Goal: Task Accomplishment & Management: Manage account settings

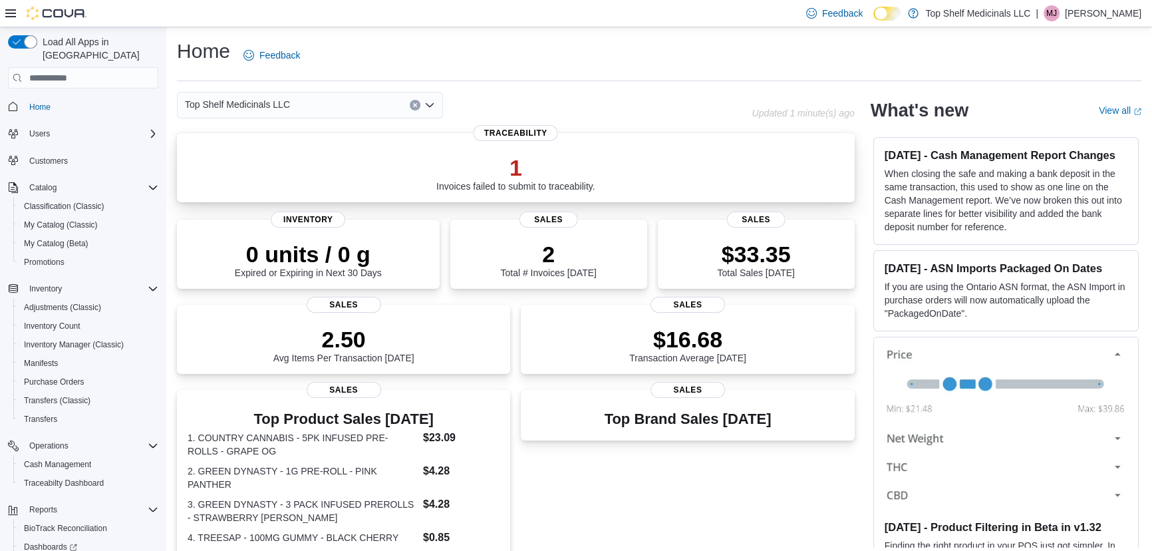
click at [552, 182] on div "1 Invoices failed to submit to traceability." at bounding box center [515, 172] width 159 height 37
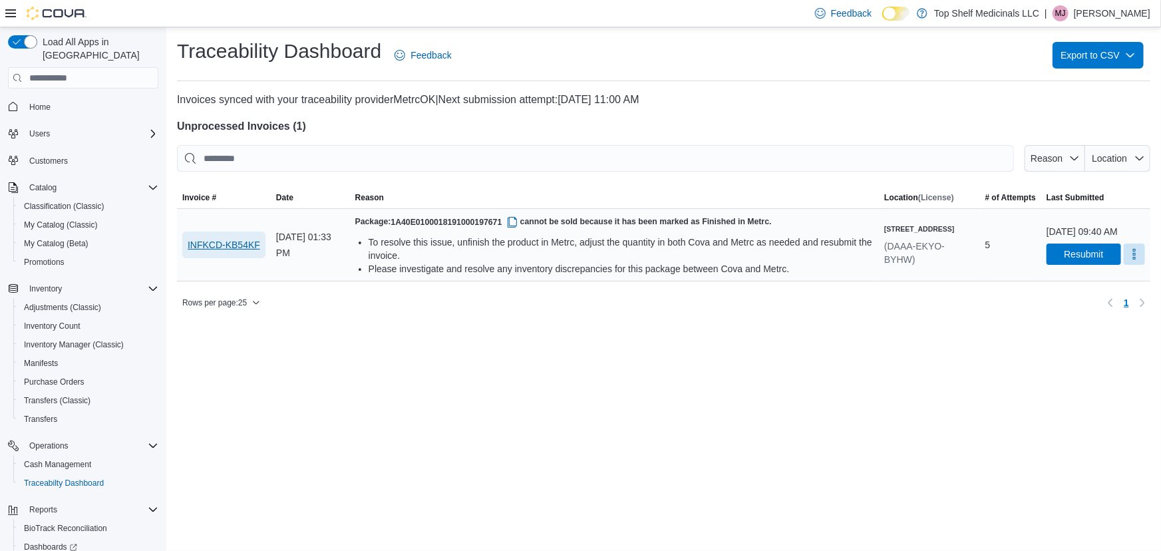
click at [257, 241] on span "INFKCD-KB54KF" at bounding box center [224, 244] width 73 height 13
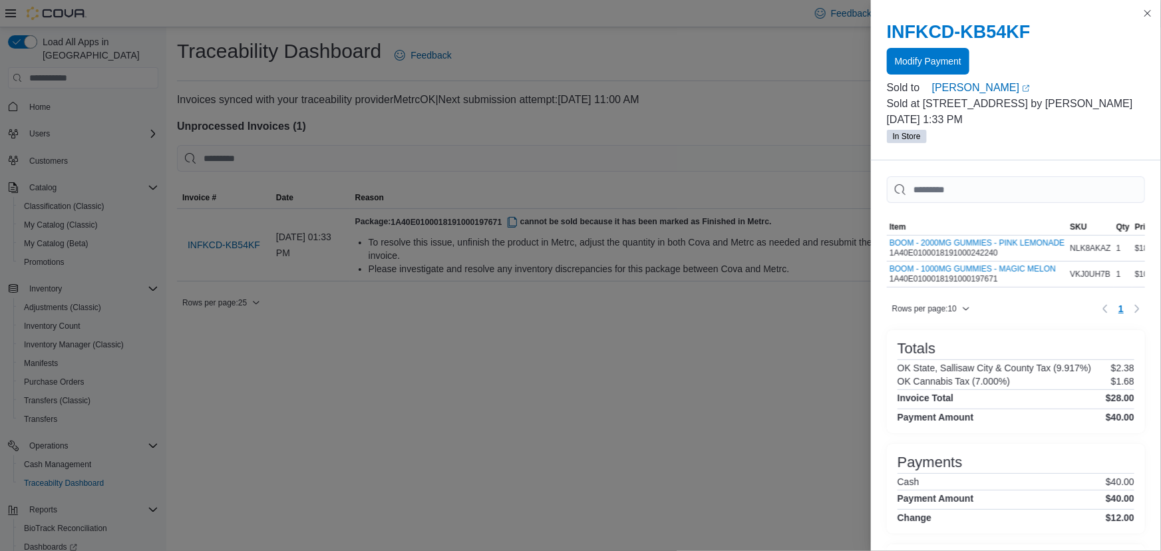
drag, startPoint x: 784, startPoint y: 396, endPoint x: 838, endPoint y: 342, distance: 76.2
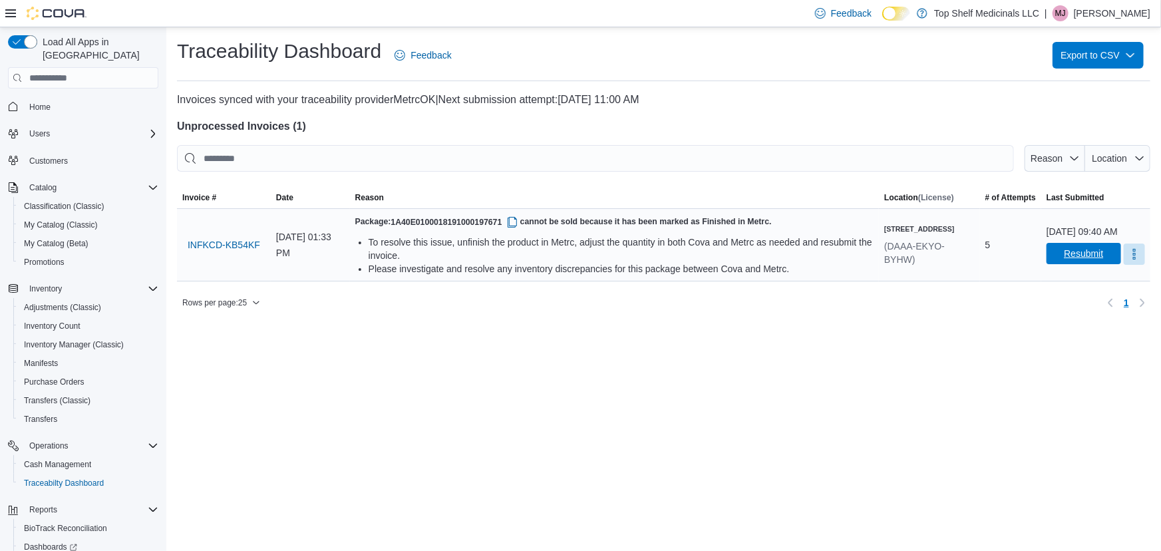
click at [1064, 259] on span "Resubmit" at bounding box center [1083, 253] width 39 height 13
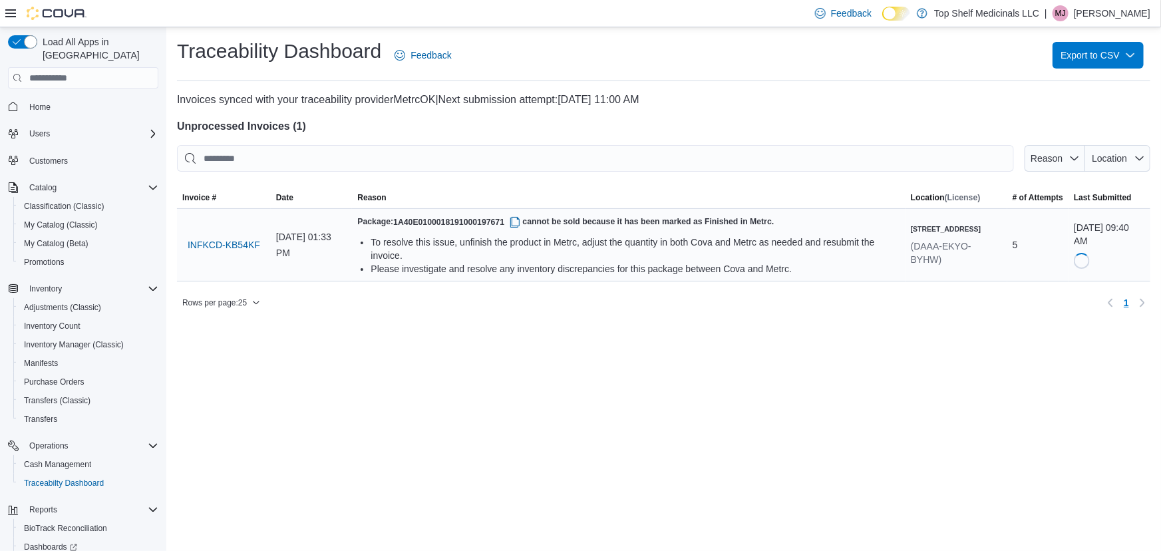
click at [8, 13] on icon at bounding box center [10, 13] width 11 height 8
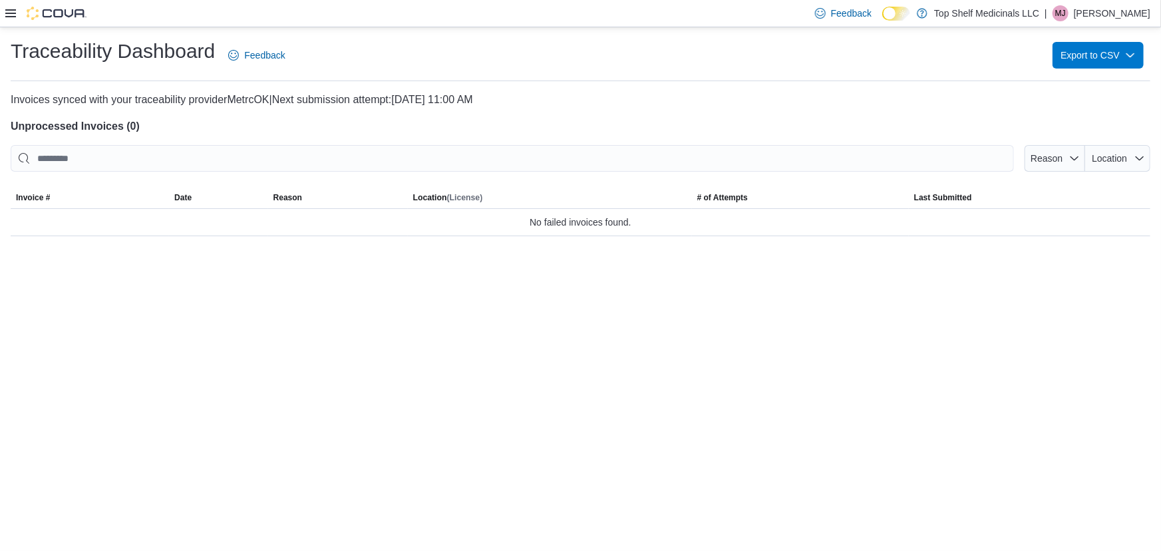
click at [4, 14] on div "Feedback Dark Mode Top Shelf Medicinals LLC | MJ Melisa Johnson" at bounding box center [580, 13] width 1161 height 27
click at [7, 13] on icon at bounding box center [10, 13] width 11 height 8
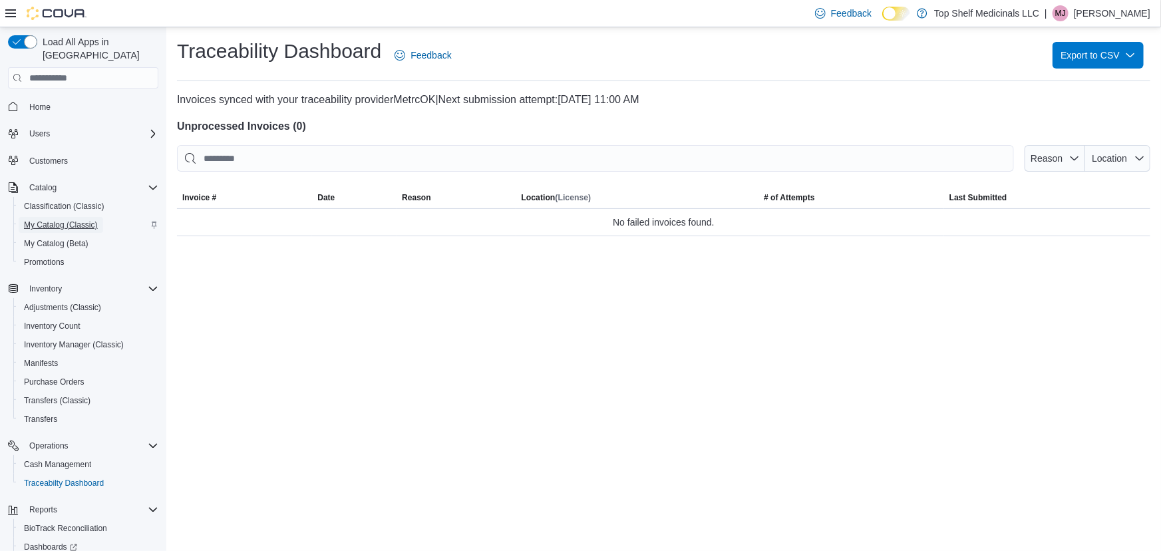
click at [51, 217] on span "My Catalog (Classic)" at bounding box center [61, 225] width 74 height 16
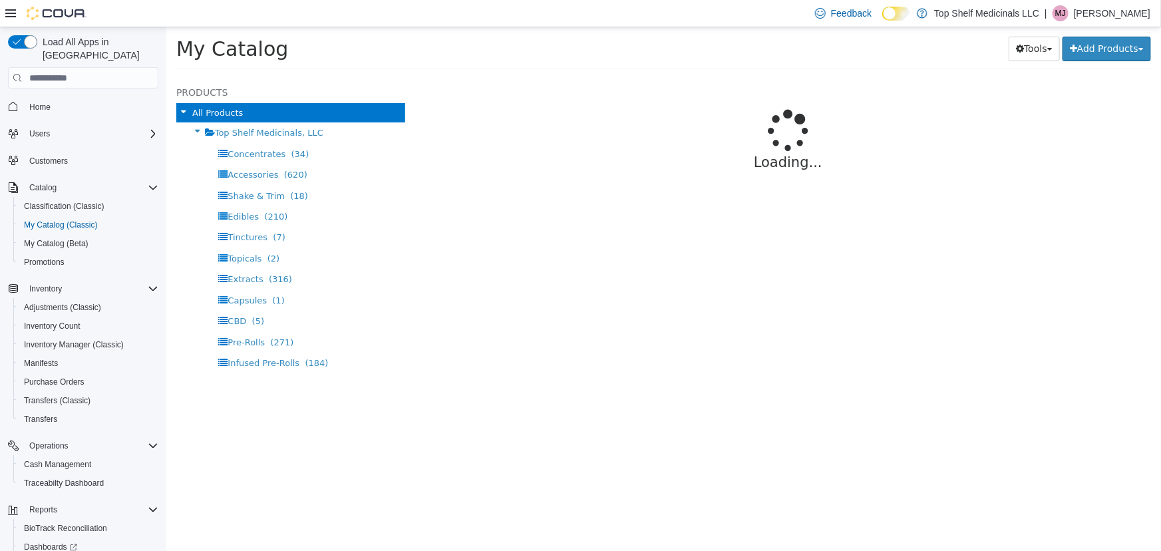
select select "**********"
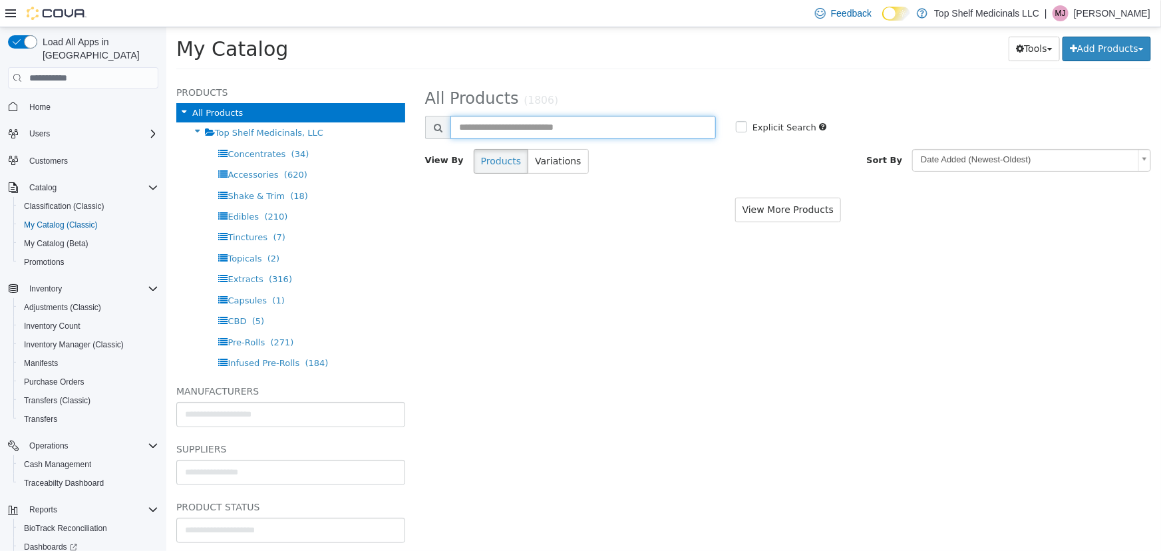
click at [496, 128] on input "text" at bounding box center [582, 127] width 265 height 23
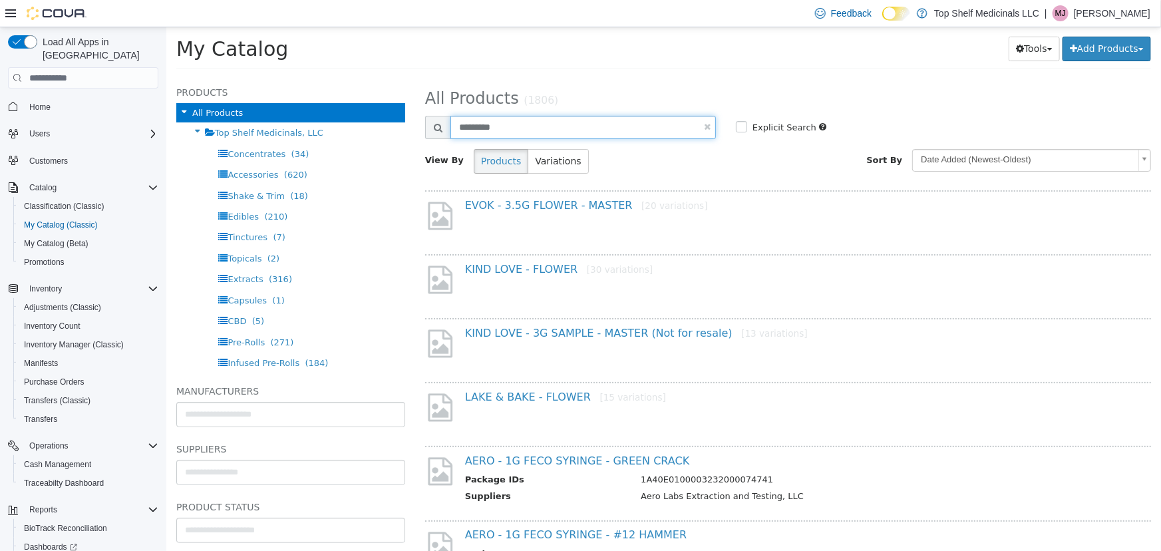
type input "*********"
select select "**********"
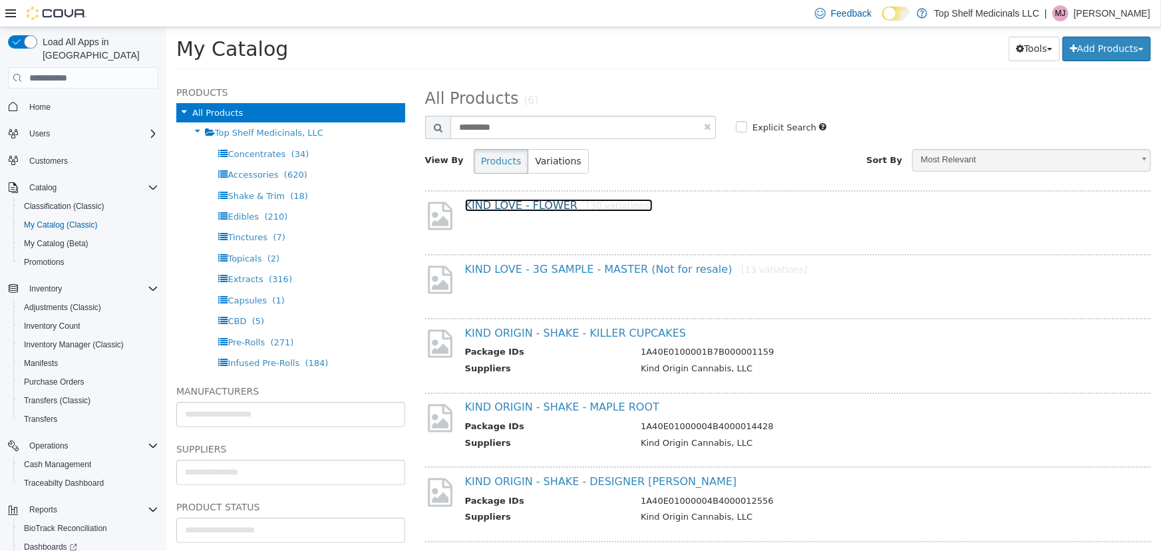
click at [553, 203] on link "KIND LOVE - FLOWER [30 variations]" at bounding box center [558, 205] width 188 height 13
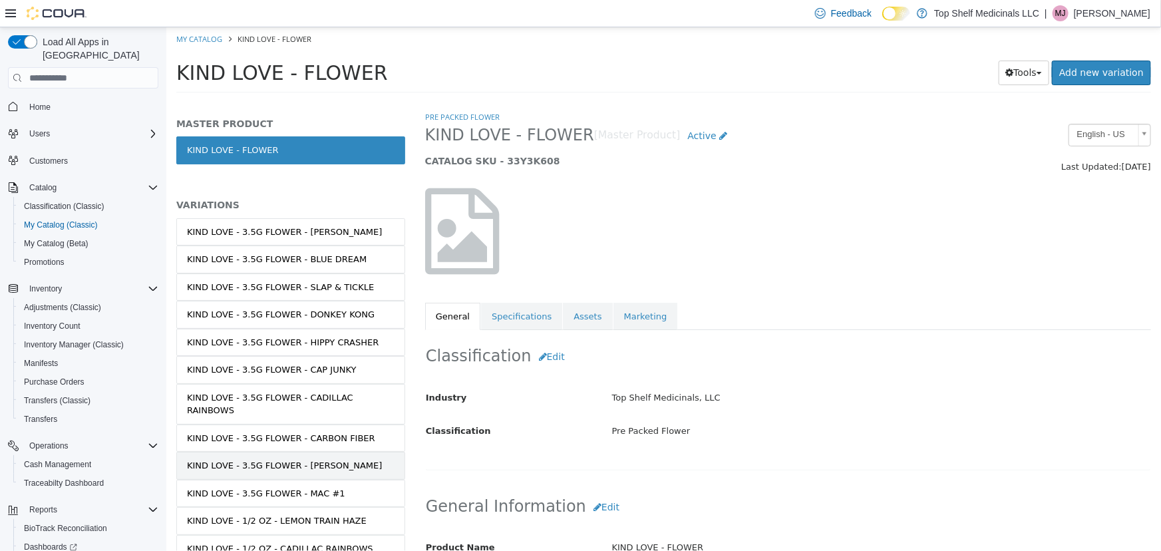
drag, startPoint x: 330, startPoint y: 447, endPoint x: 351, endPoint y: 446, distance: 20.7
click at [331, 452] on link "KIND LOVE - 3.5G FLOWER - RUNTZ" at bounding box center [290, 466] width 229 height 28
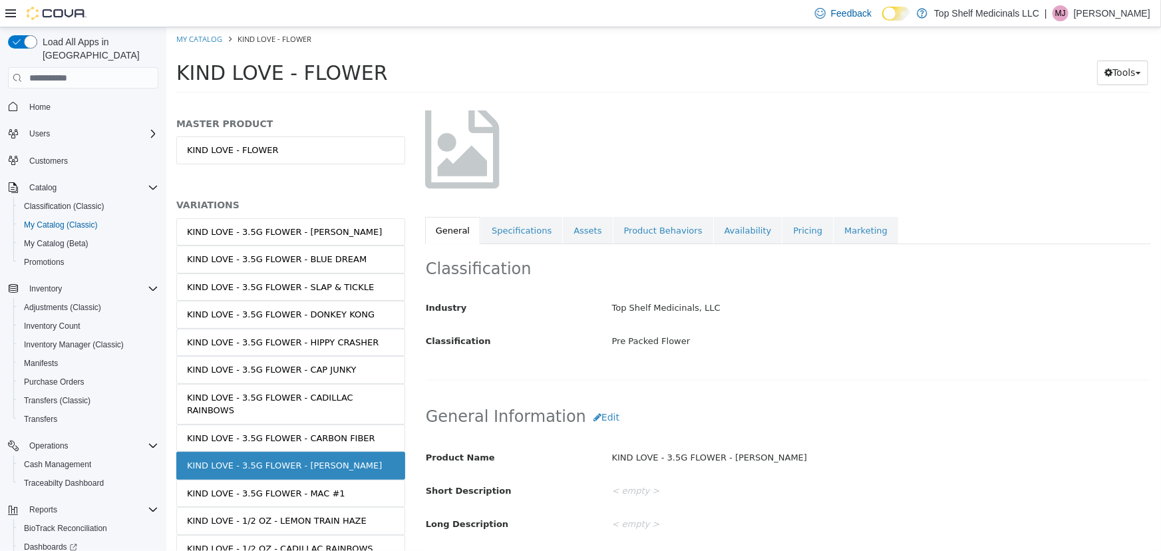
scroll to position [120, 0]
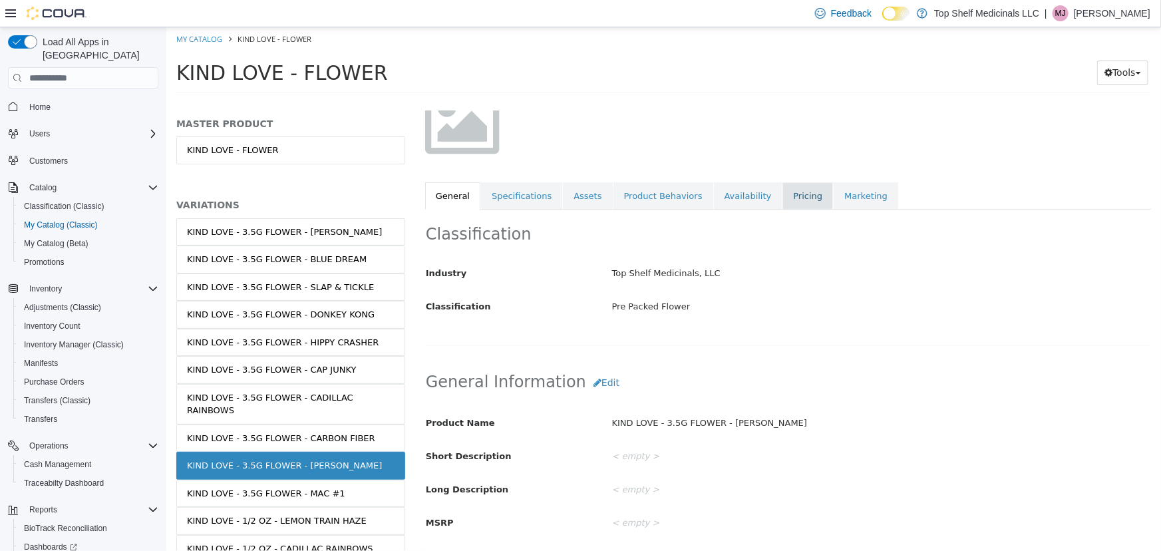
click at [782, 198] on link "Pricing" at bounding box center [807, 196] width 51 height 28
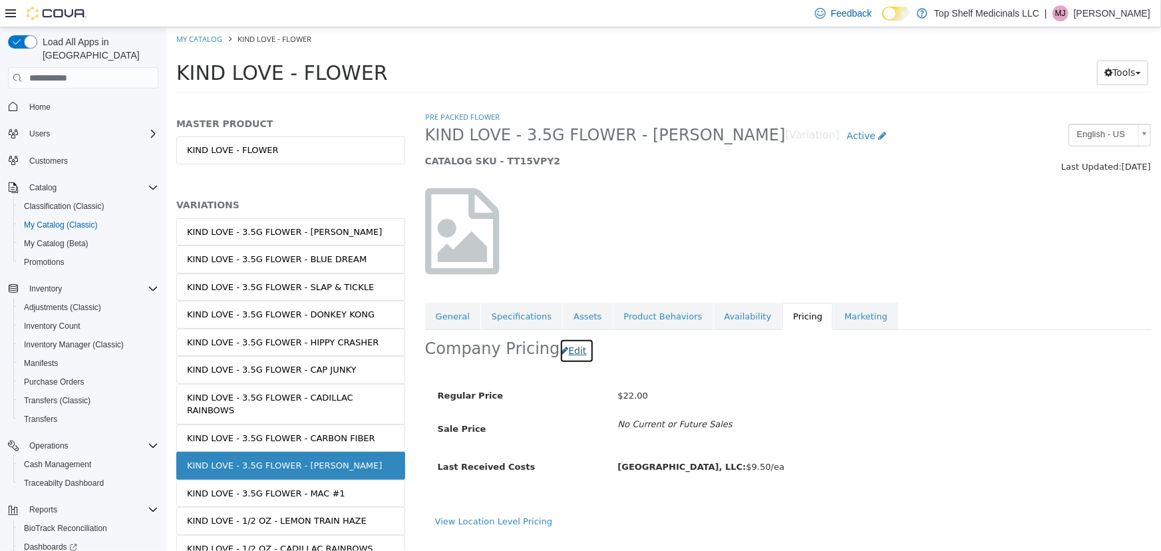
click at [569, 351] on button "Edit" at bounding box center [576, 351] width 34 height 25
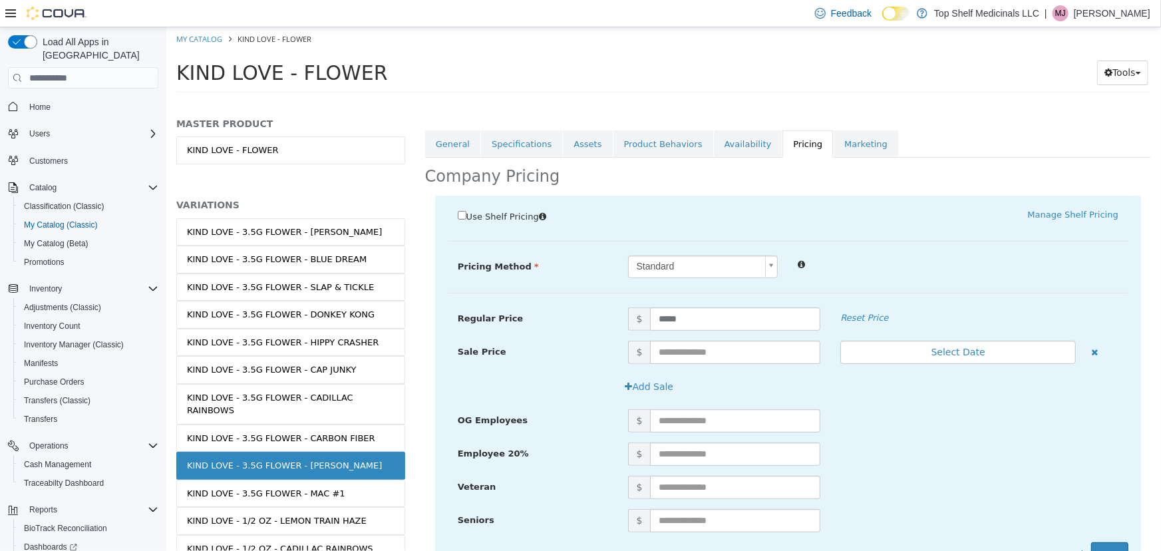
scroll to position [236, 0]
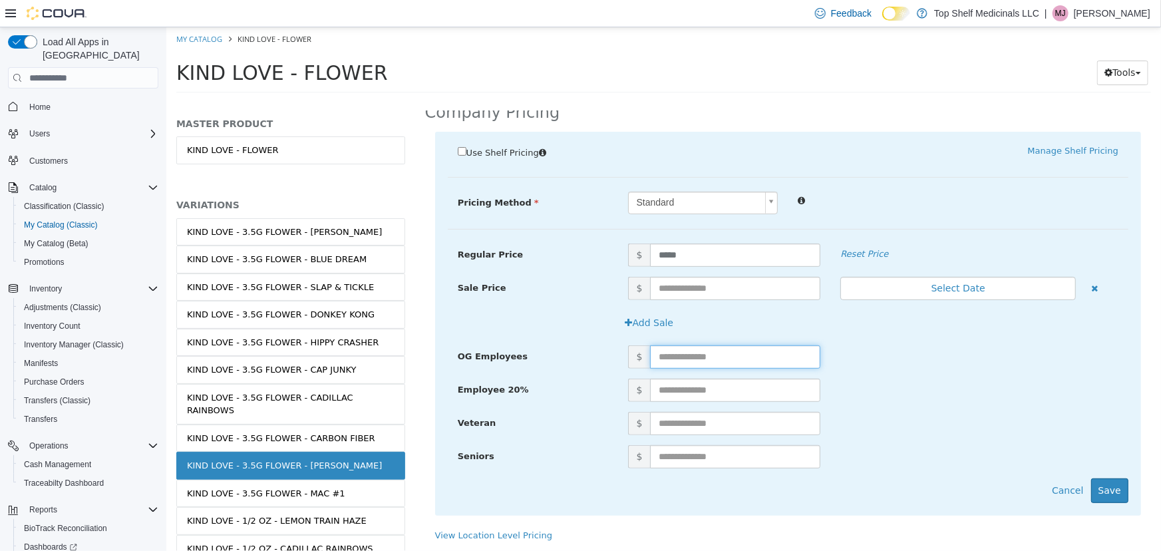
click at [678, 354] on input "text" at bounding box center [734, 356] width 170 height 23
click at [687, 353] on input "text" at bounding box center [734, 356] width 170 height 23
click at [685, 356] on input "*****" at bounding box center [734, 356] width 170 height 23
drag, startPoint x: 667, startPoint y: 352, endPoint x: 705, endPoint y: 351, distance: 37.3
click at [705, 351] on input "*****" at bounding box center [734, 356] width 170 height 23
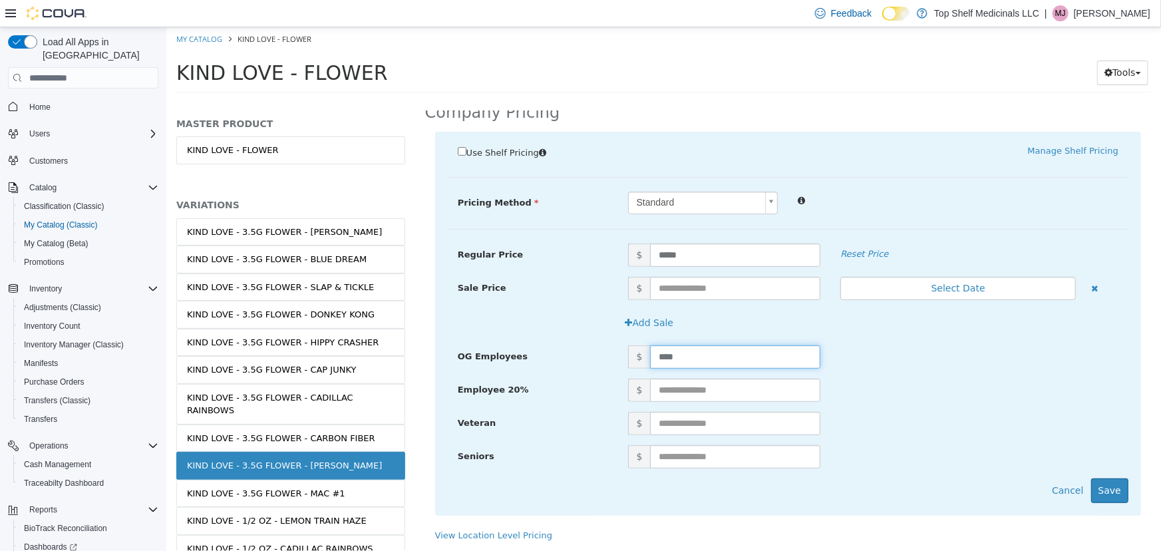
type input "*****"
click at [1104, 495] on button "Save" at bounding box center [1108, 490] width 37 height 25
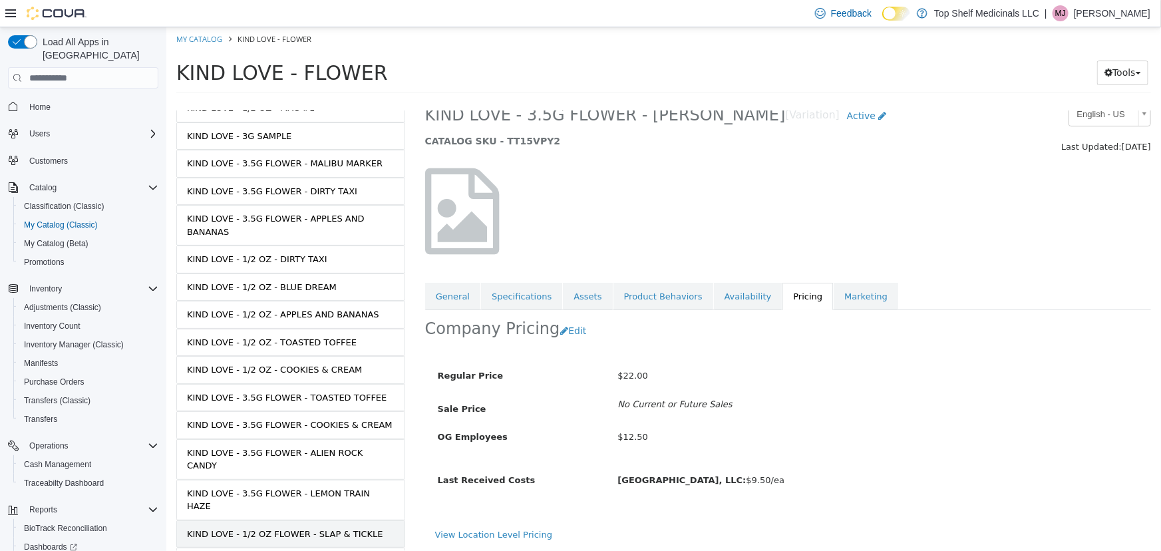
scroll to position [544, 0]
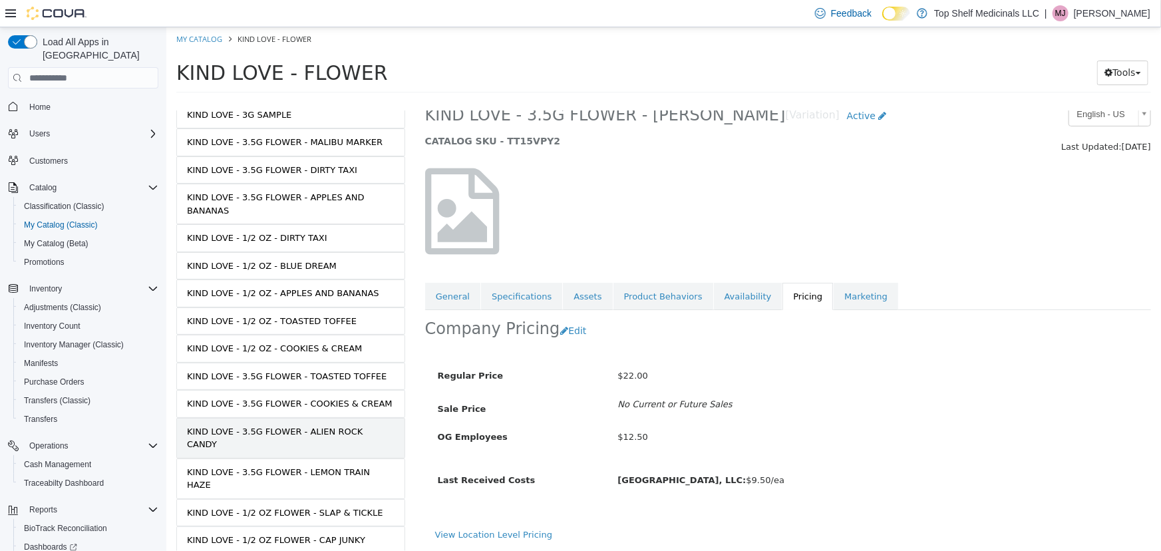
click at [329, 425] on div "KIND LOVE - 3.5G FLOWER - ALIEN ROCK CANDY" at bounding box center [290, 438] width 208 height 26
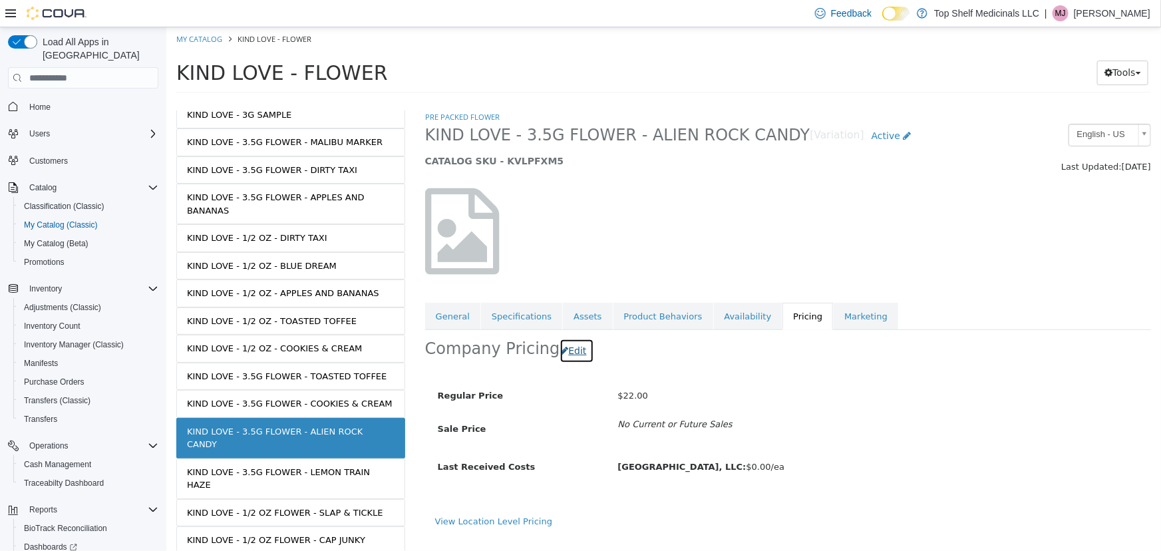
click at [570, 355] on button "Edit" at bounding box center [576, 351] width 34 height 25
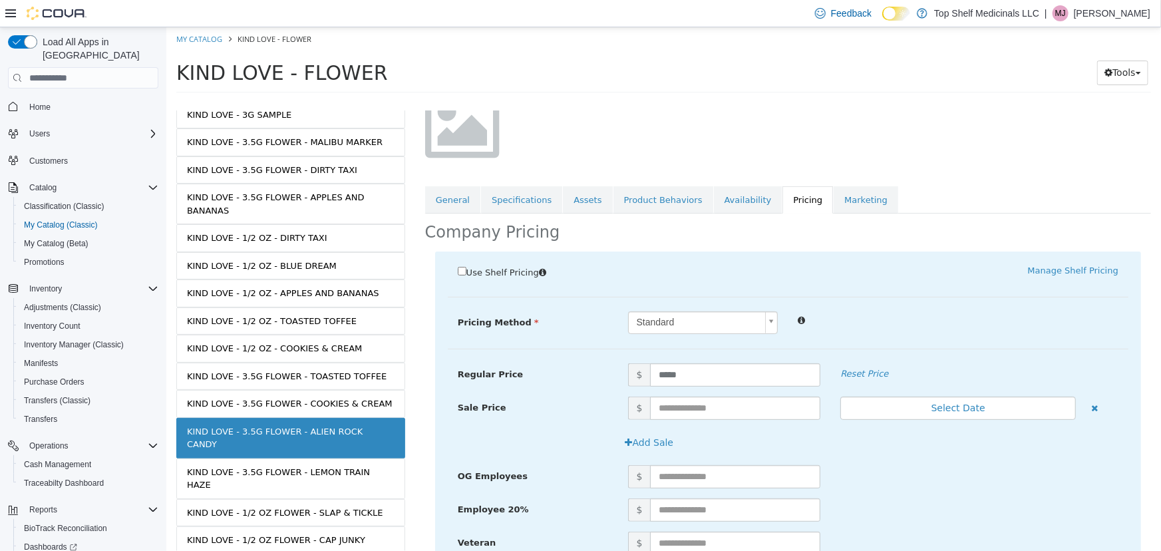
scroll to position [120, 0]
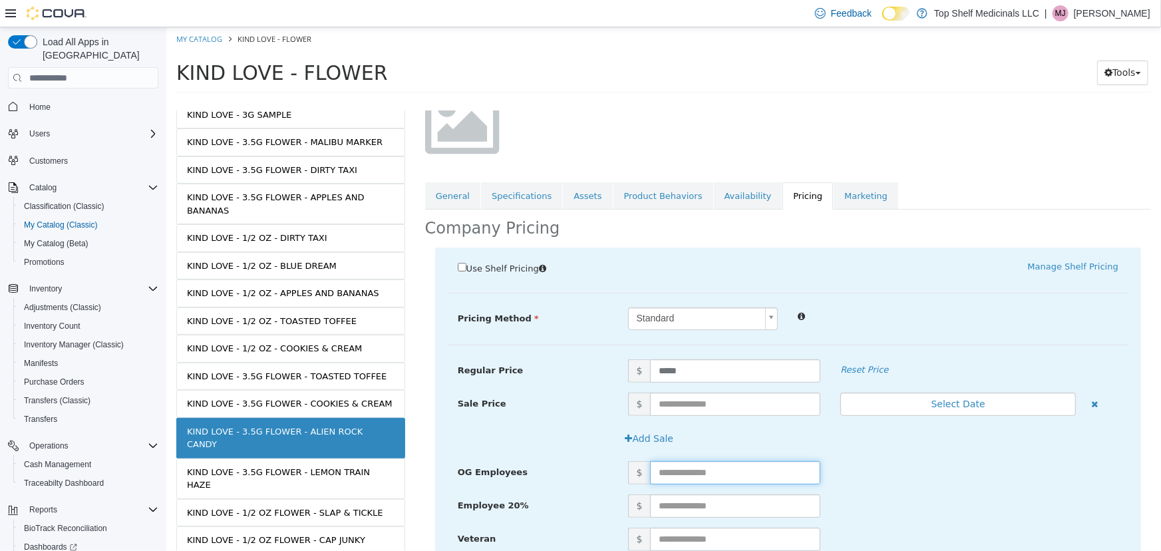
click at [684, 472] on input "text" at bounding box center [734, 472] width 170 height 23
type input "*****"
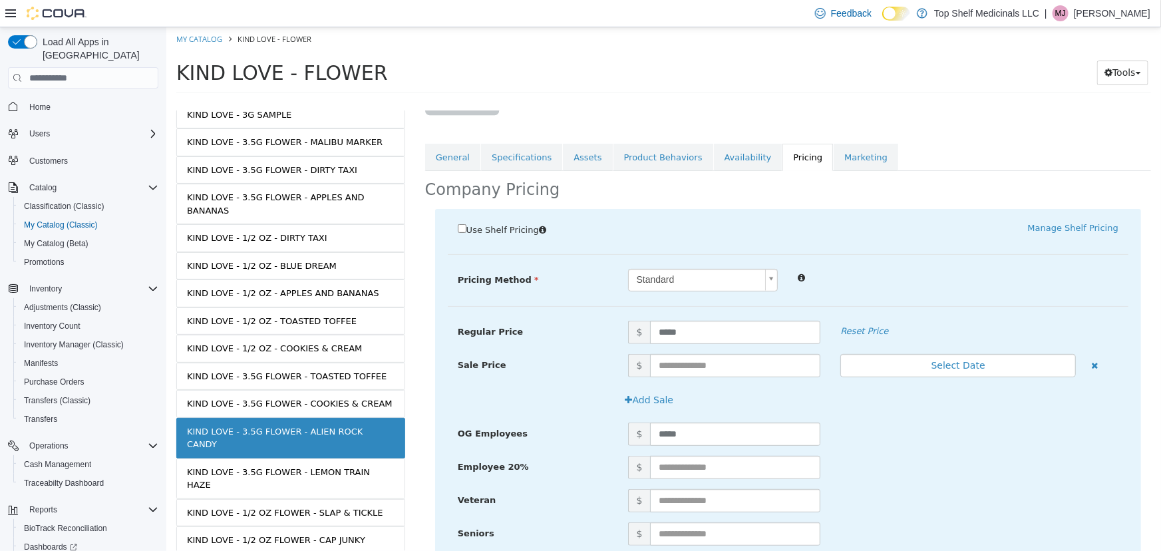
scroll to position [236, 0]
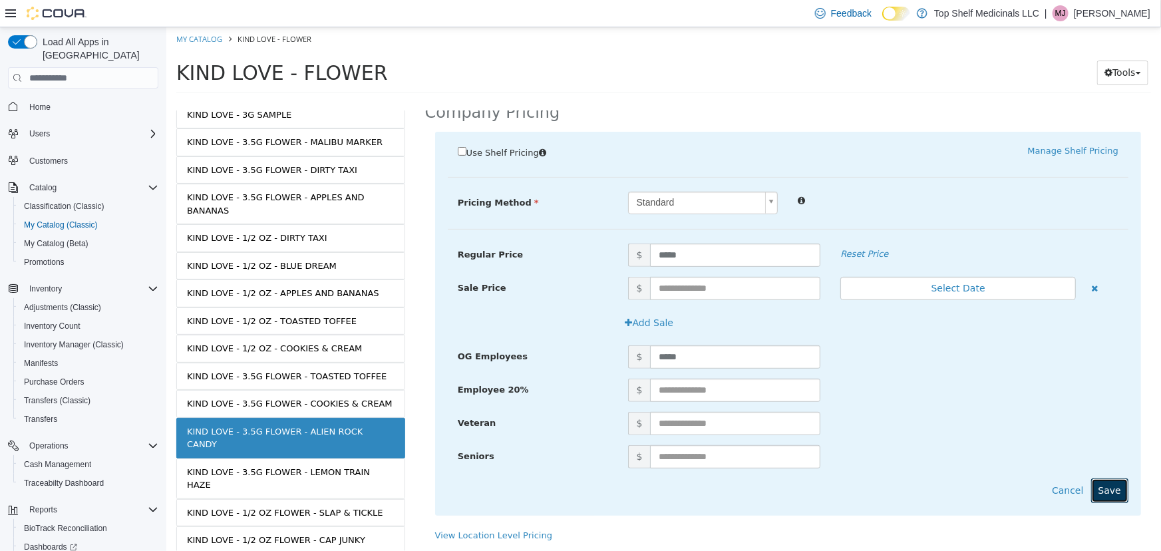
click at [1094, 489] on button "Save" at bounding box center [1108, 490] width 37 height 25
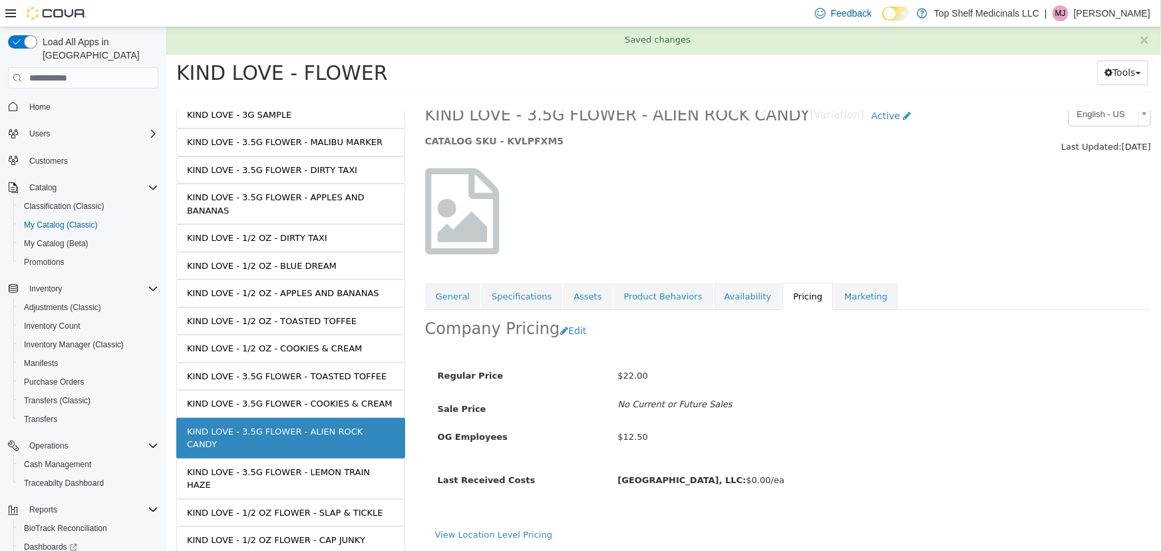
scroll to position [20, 0]
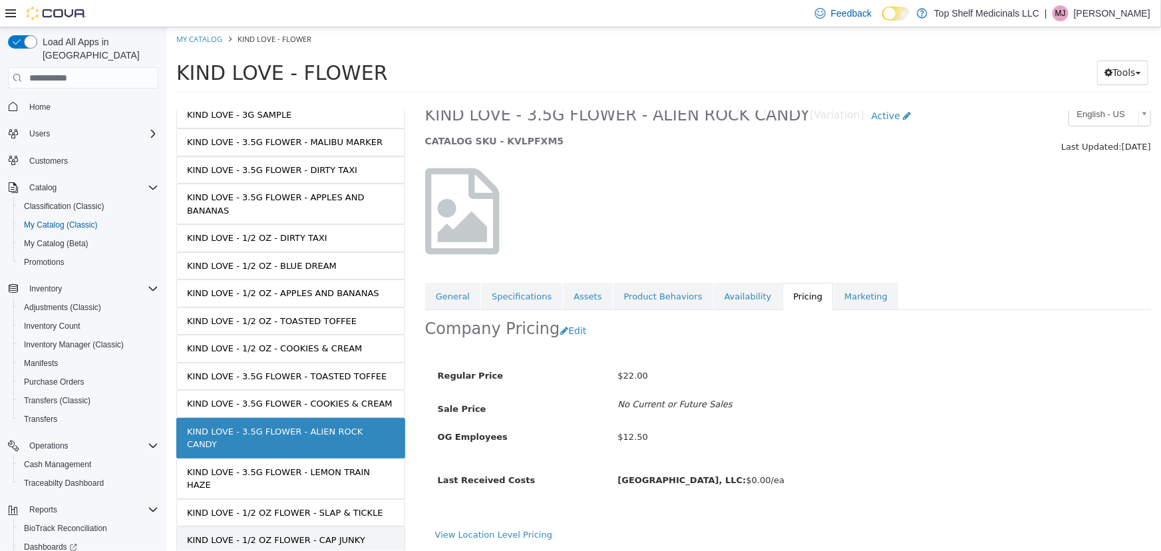
click at [359, 526] on link "KIND LOVE - 1/2 OZ FLOWER - CAP JUNKY" at bounding box center [290, 540] width 229 height 28
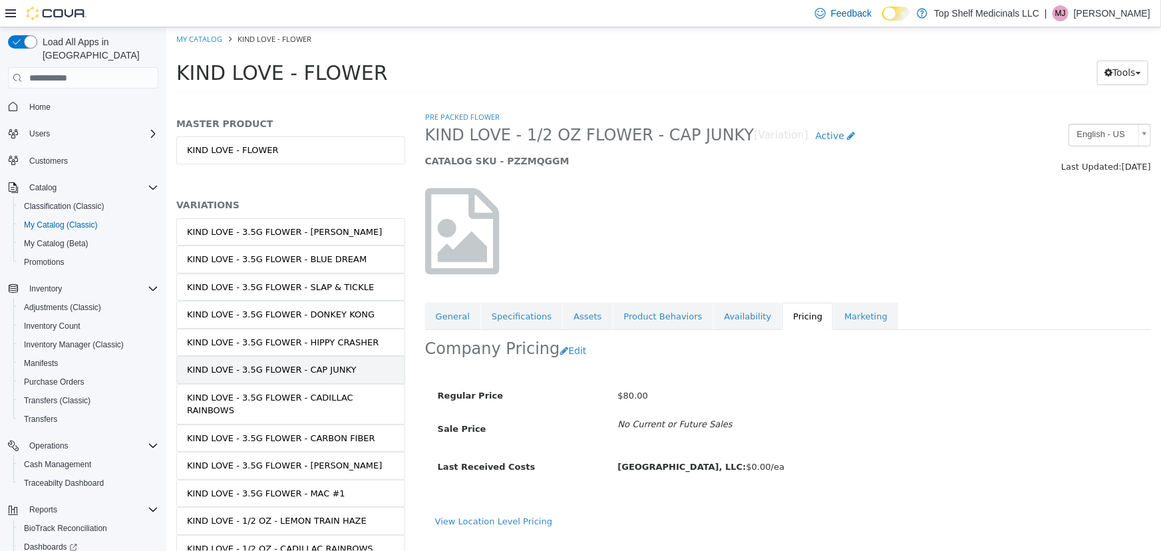
click at [332, 379] on link "KIND LOVE - 3.5G FLOWER - CAP JUNKY" at bounding box center [290, 370] width 229 height 28
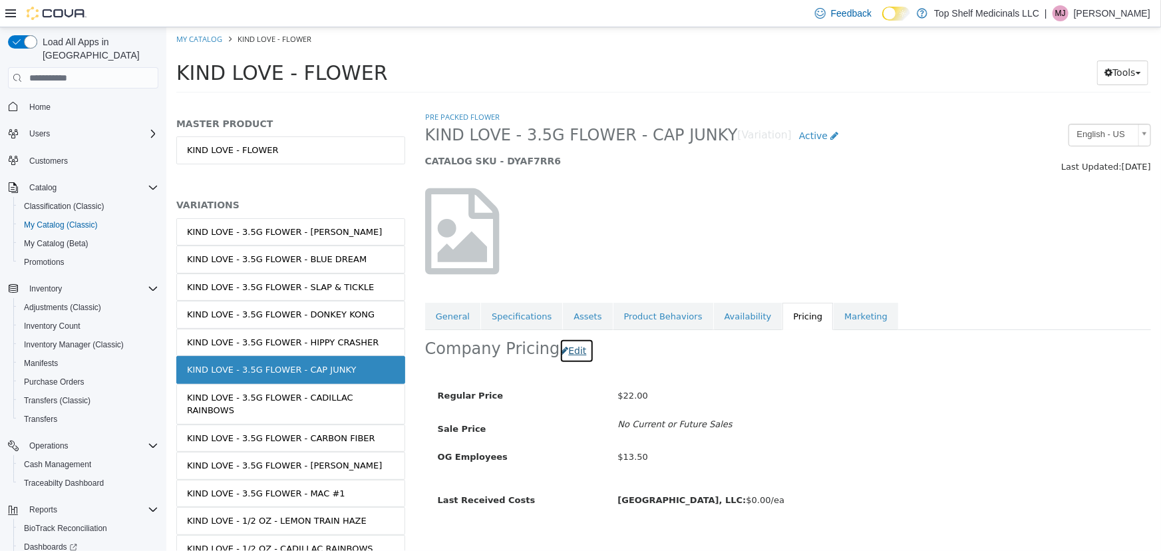
click at [565, 356] on button "Edit" at bounding box center [576, 351] width 34 height 25
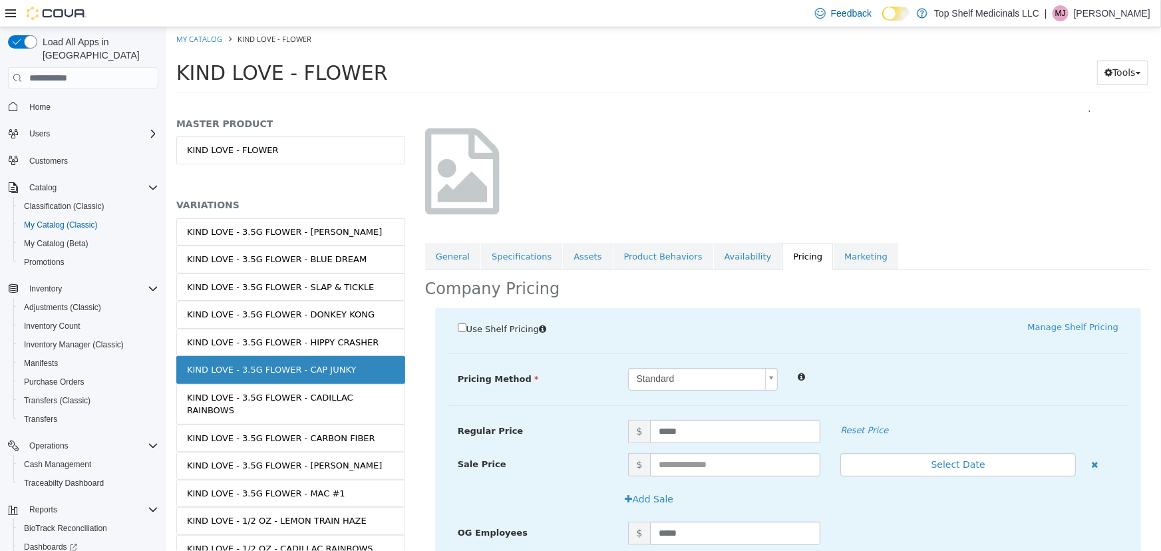
scroll to position [120, 0]
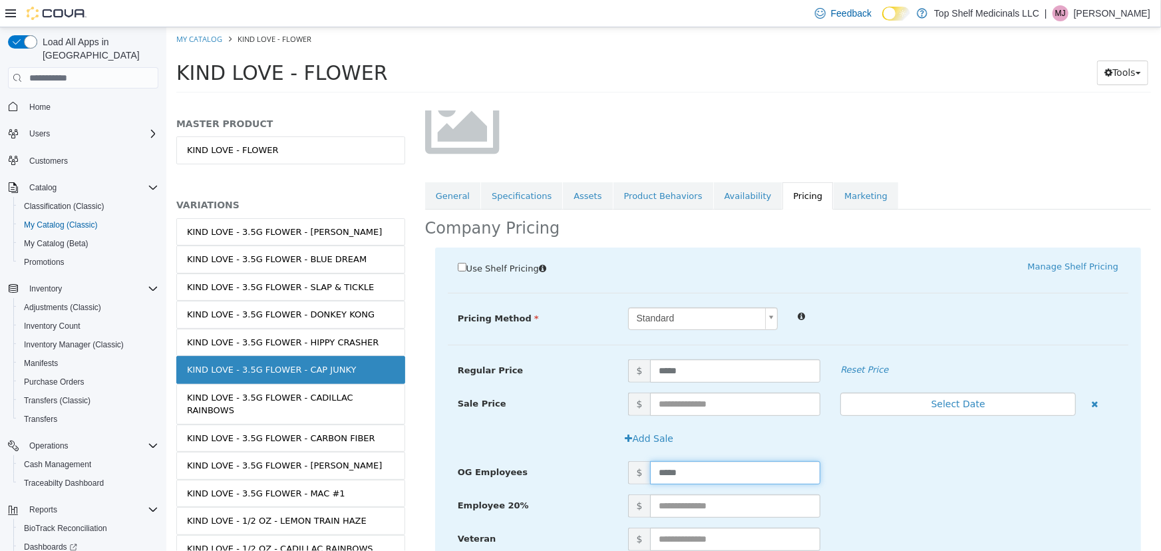
drag, startPoint x: 700, startPoint y: 467, endPoint x: 605, endPoint y: 441, distance: 98.0
click at [610, 359] on div "Regular Price $ ***** Reset Price Sale Price $ Select Date (UTC-5) Chicago Add …" at bounding box center [787, 359] width 681 height 0
type input "*****"
click at [470, 352] on div "Use Shelf Pricing    Manage Shelf Pricing Shelf Price Select a Shelf Price Shel…" at bounding box center [787, 438] width 706 height 383
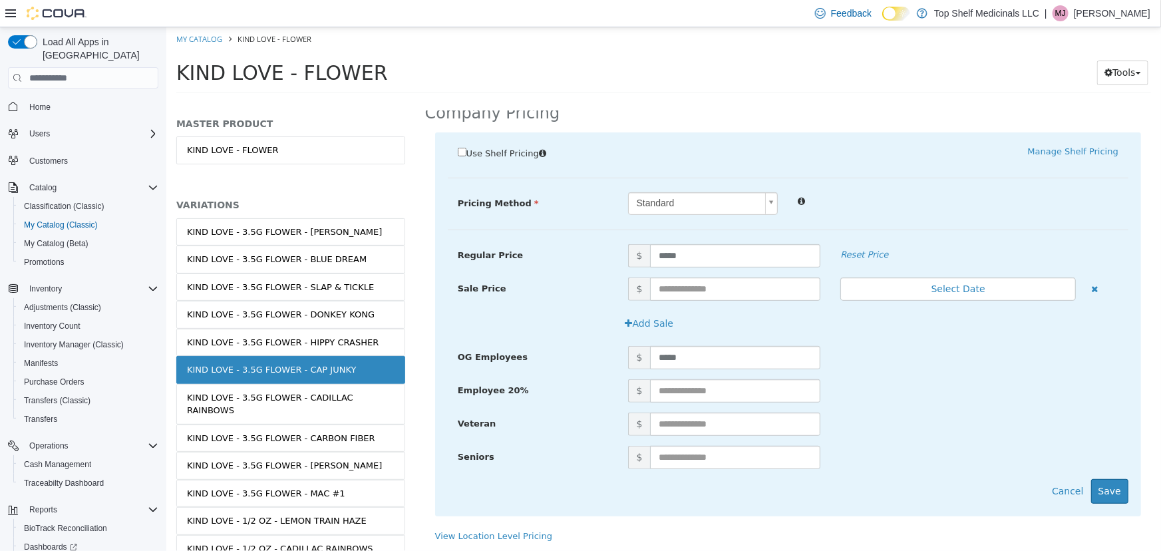
scroll to position [236, 0]
click at [1110, 485] on button "Save" at bounding box center [1108, 490] width 37 height 25
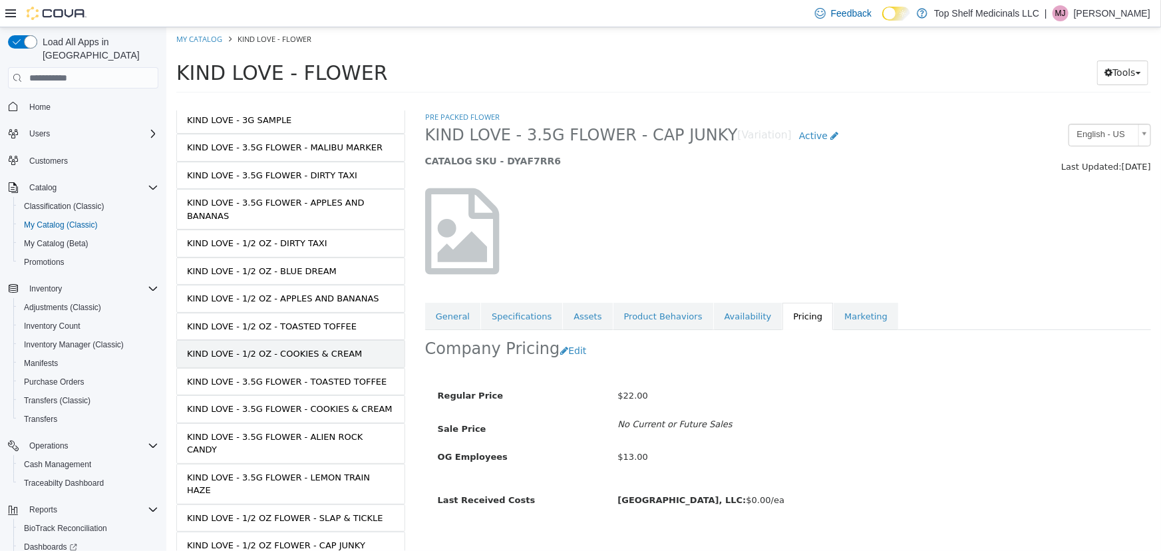
scroll to position [544, 0]
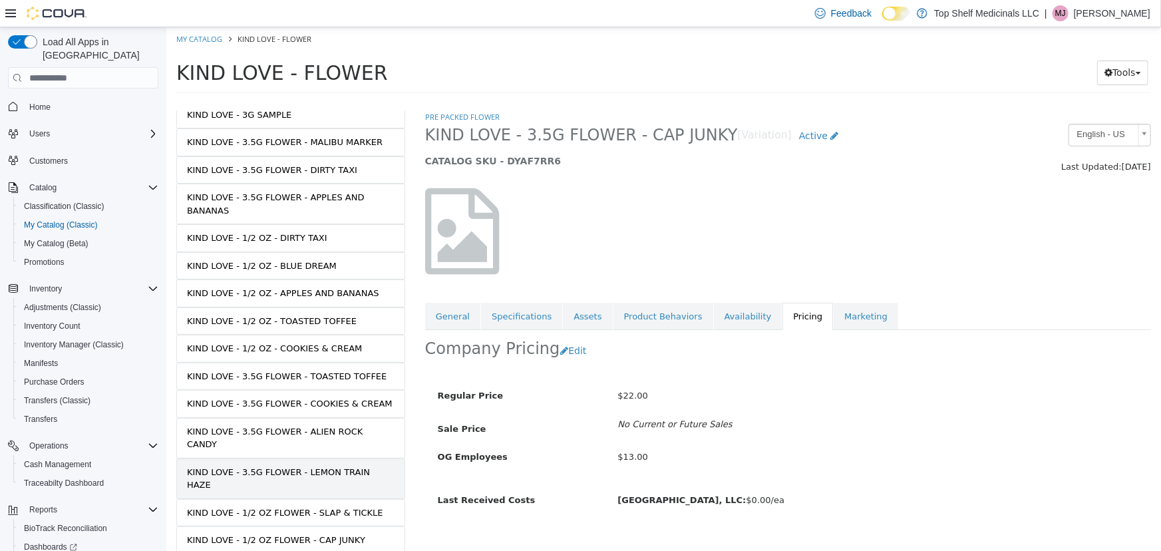
click at [306, 466] on div "KIND LOVE - 3.5G FLOWER - LEMON TRAIN HAZE" at bounding box center [290, 479] width 208 height 26
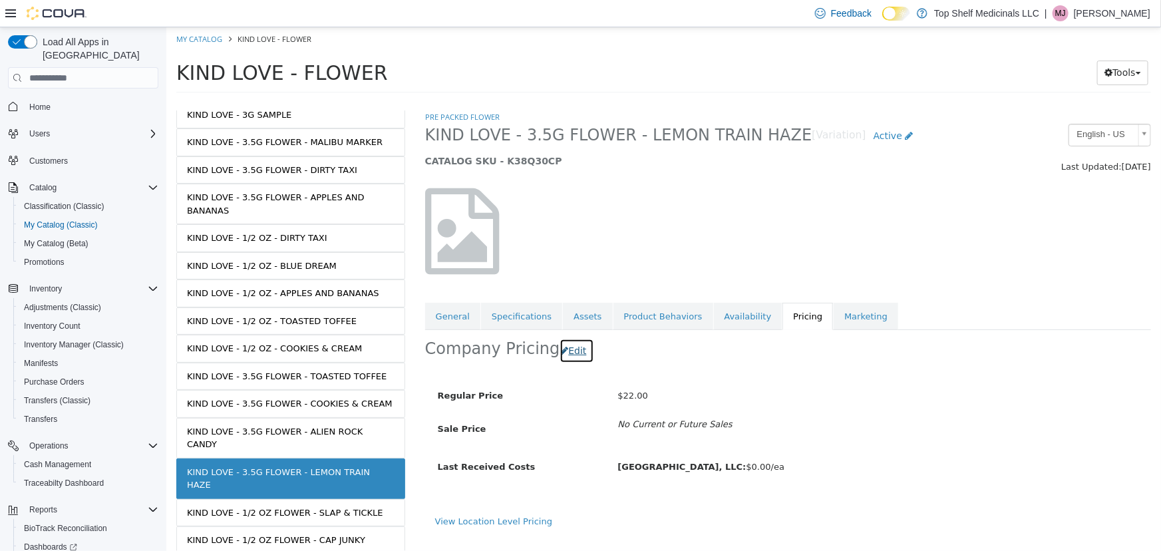
click at [559, 351] on icon "button" at bounding box center [563, 350] width 8 height 9
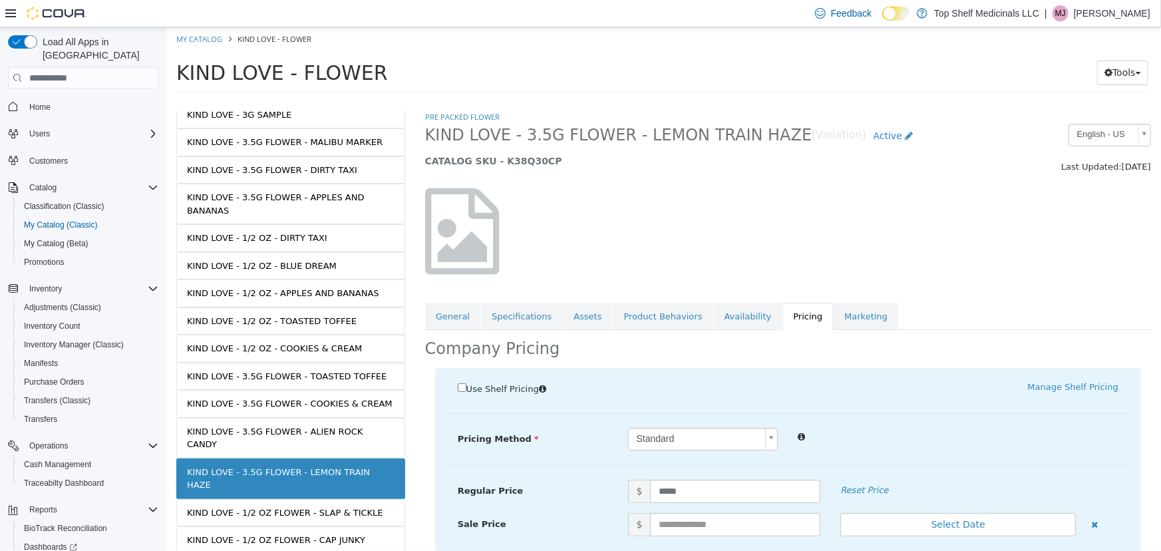
scroll to position [181, 0]
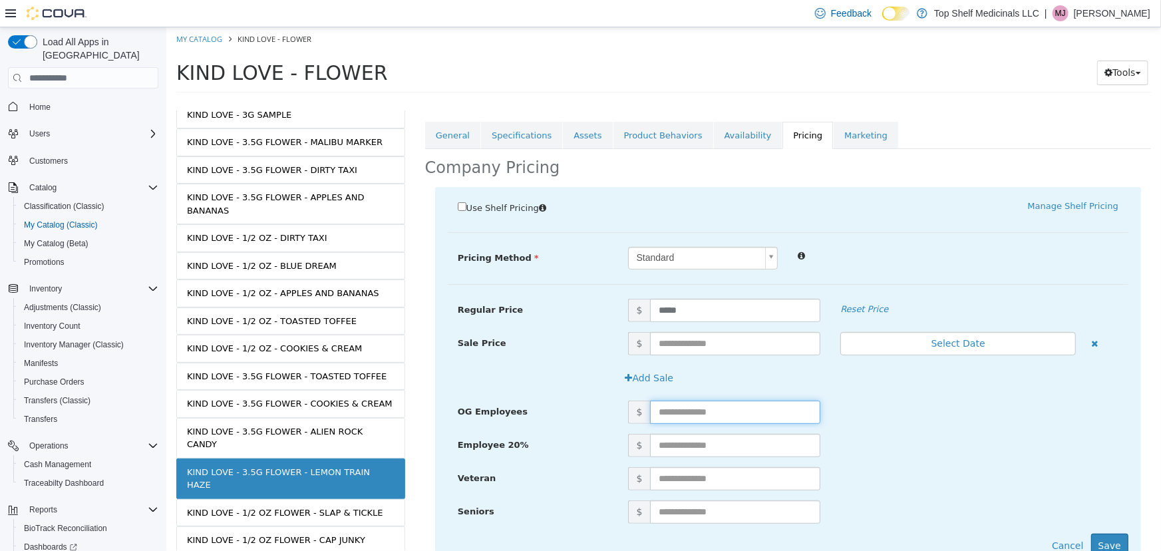
drag, startPoint x: 671, startPoint y: 409, endPoint x: 707, endPoint y: 460, distance: 62.6
click at [671, 411] on input "text" at bounding box center [734, 411] width 170 height 23
drag, startPoint x: 735, startPoint y: 421, endPoint x: 730, endPoint y: 416, distance: 7.1
click at [735, 421] on input "text" at bounding box center [734, 411] width 170 height 23
type input "*****"
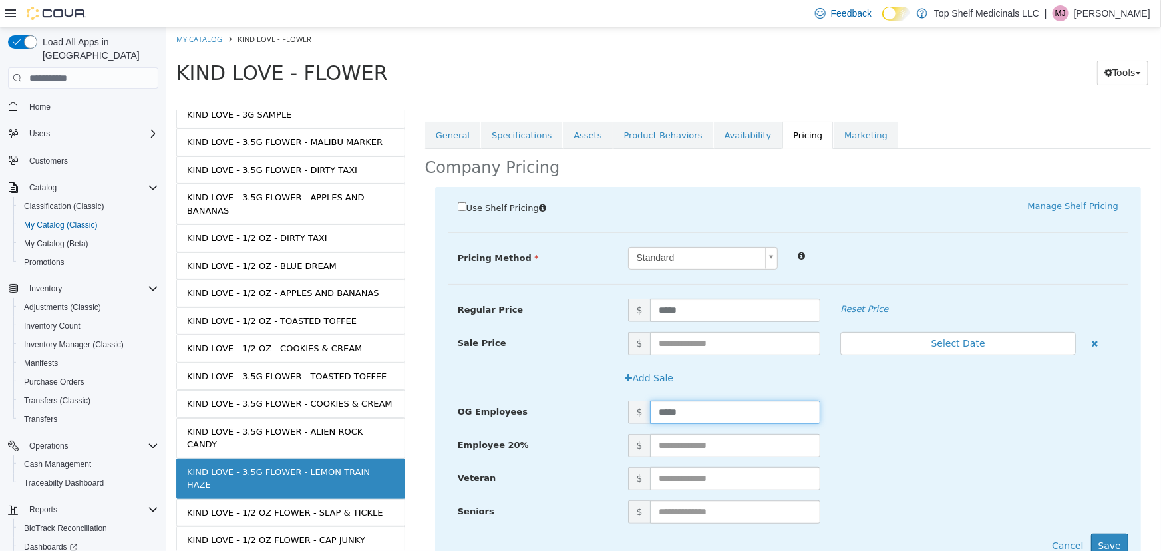
click at [1041, 438] on div "$" at bounding box center [872, 445] width 510 height 23
click at [1090, 535] on button "Save" at bounding box center [1108, 546] width 37 height 25
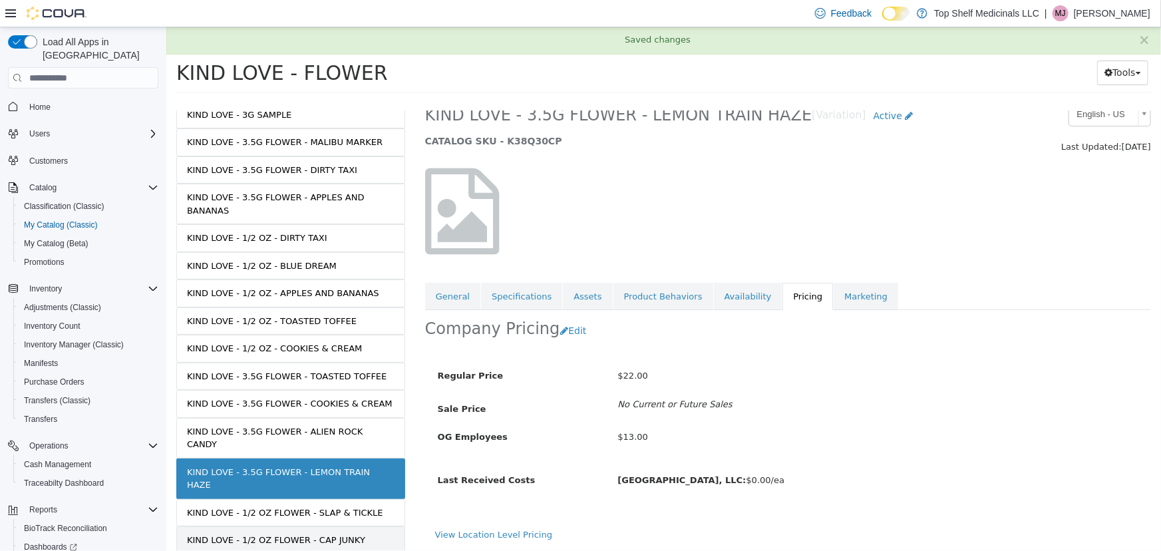
scroll to position [20, 0]
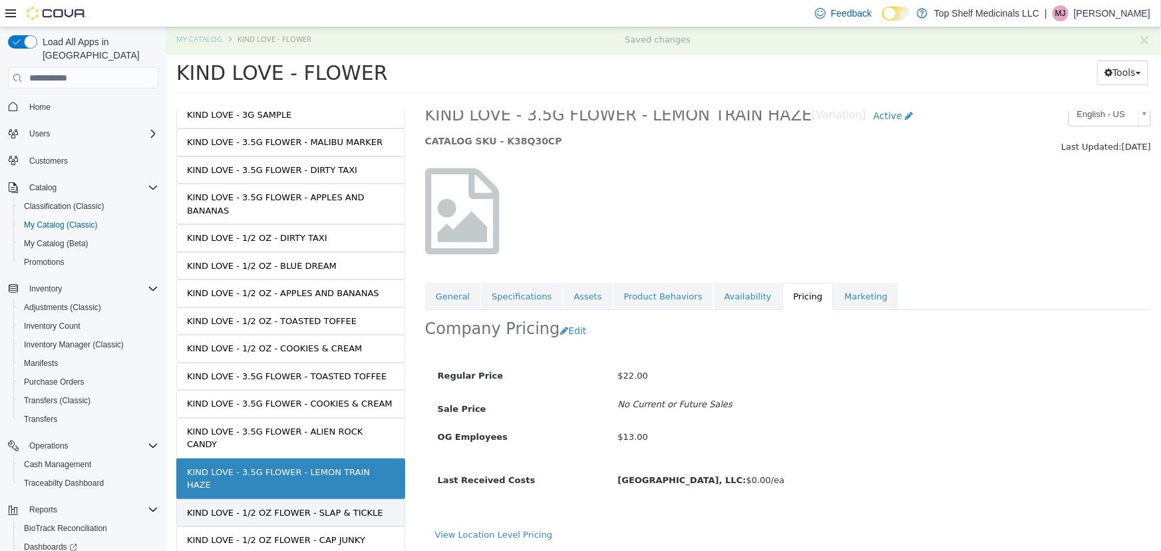
click at [275, 506] on div "KIND LOVE - 1/2 OZ FLOWER - SLAP & TICKLE" at bounding box center [284, 512] width 196 height 13
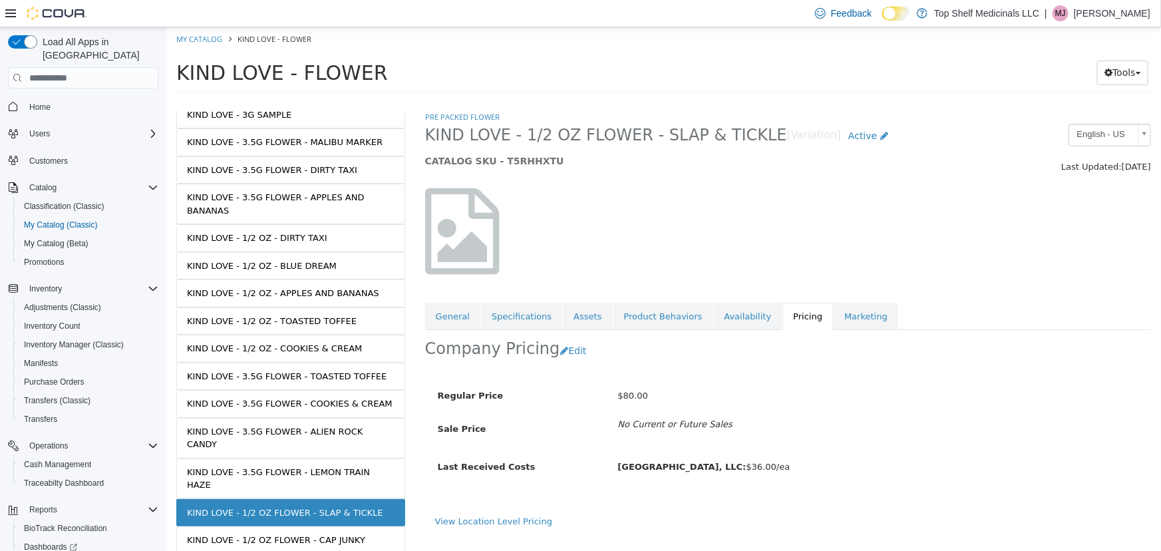
click at [587, 349] on div "Company Pricing Edit" at bounding box center [787, 351] width 726 height 42
click at [613, 363] on div "Company Pricing Edit" at bounding box center [787, 351] width 726 height 42
click at [545, 356] on h2 "Company Pricing" at bounding box center [491, 349] width 135 height 21
click at [559, 356] on button "Edit" at bounding box center [576, 351] width 34 height 25
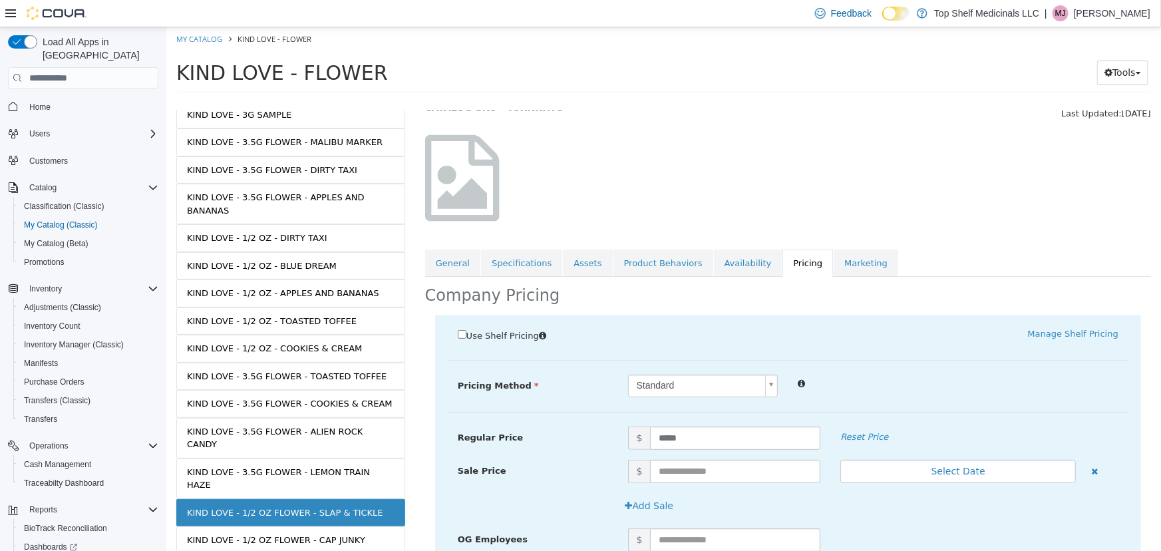
scroll to position [120, 0]
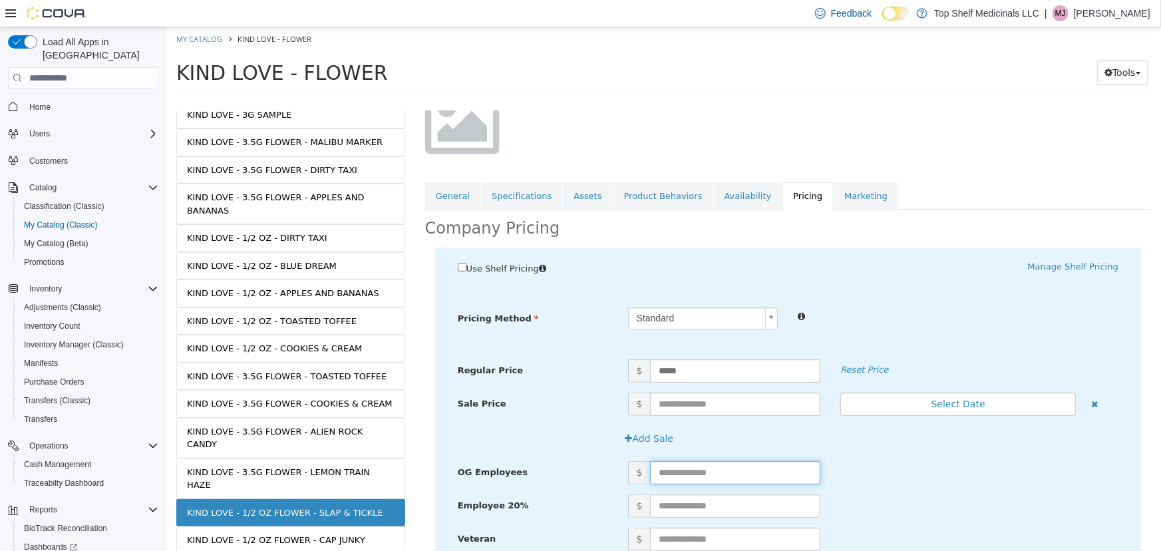
click at [682, 466] on input "text" at bounding box center [734, 472] width 170 height 23
type input "*****"
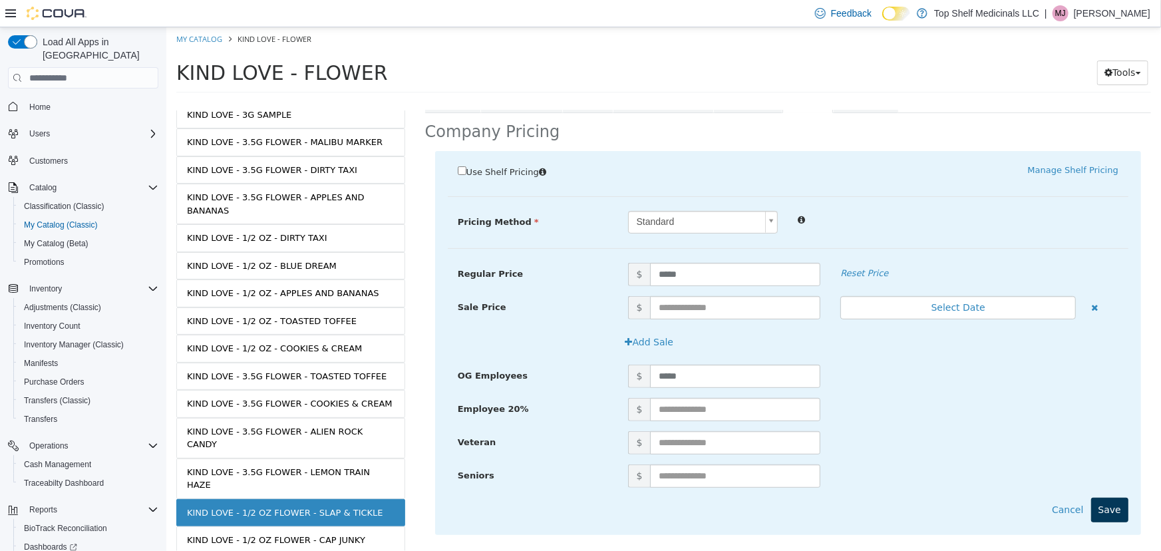
scroll to position [236, 0]
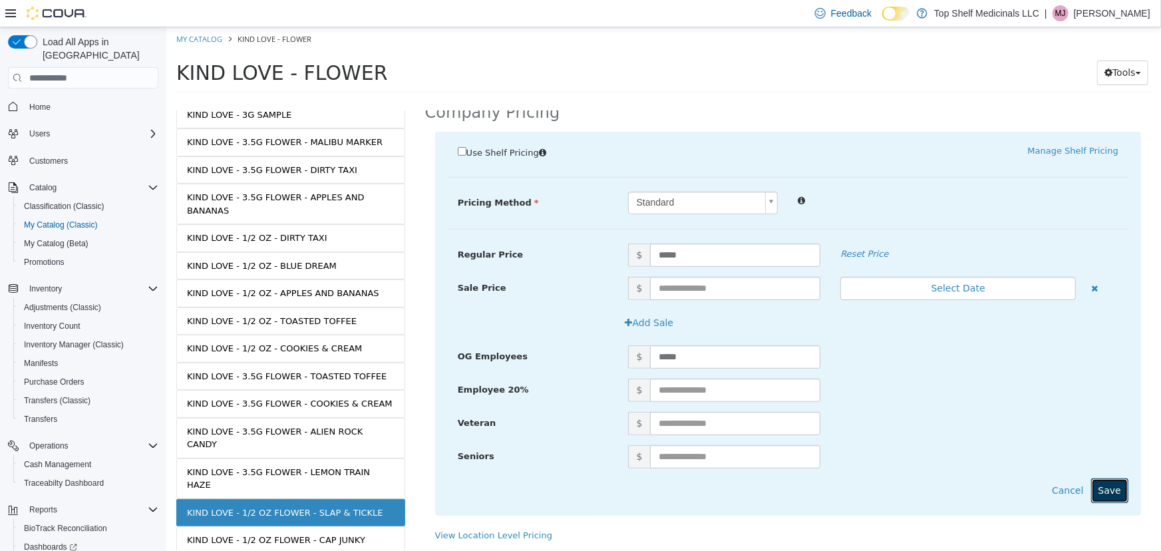
drag, startPoint x: 1100, startPoint y: 496, endPoint x: 1089, endPoint y: 484, distance: 16.5
click at [1100, 494] on button "Save" at bounding box center [1108, 490] width 37 height 25
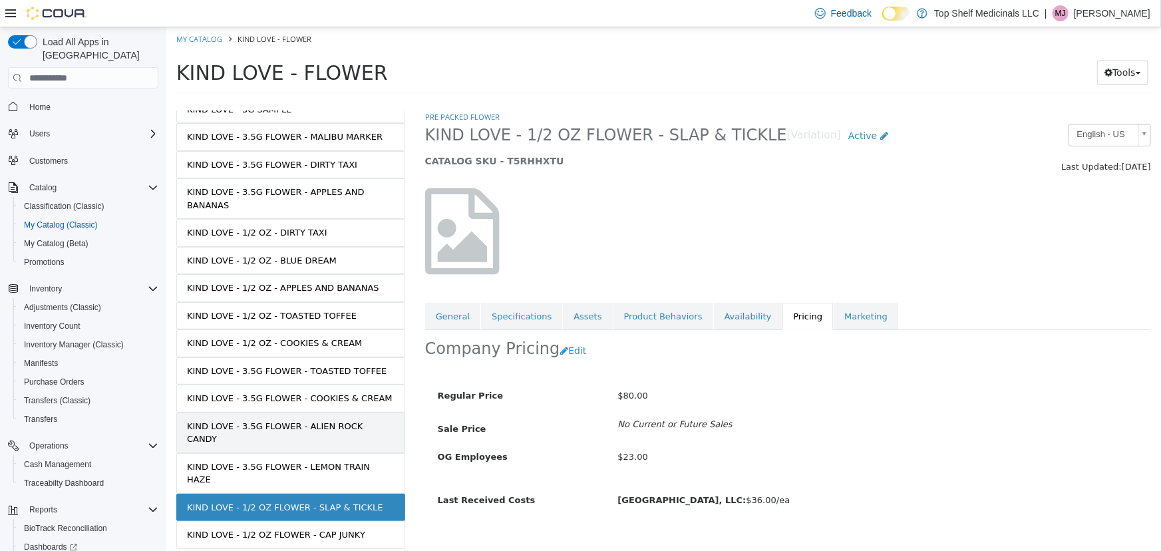
scroll to position [489, 0]
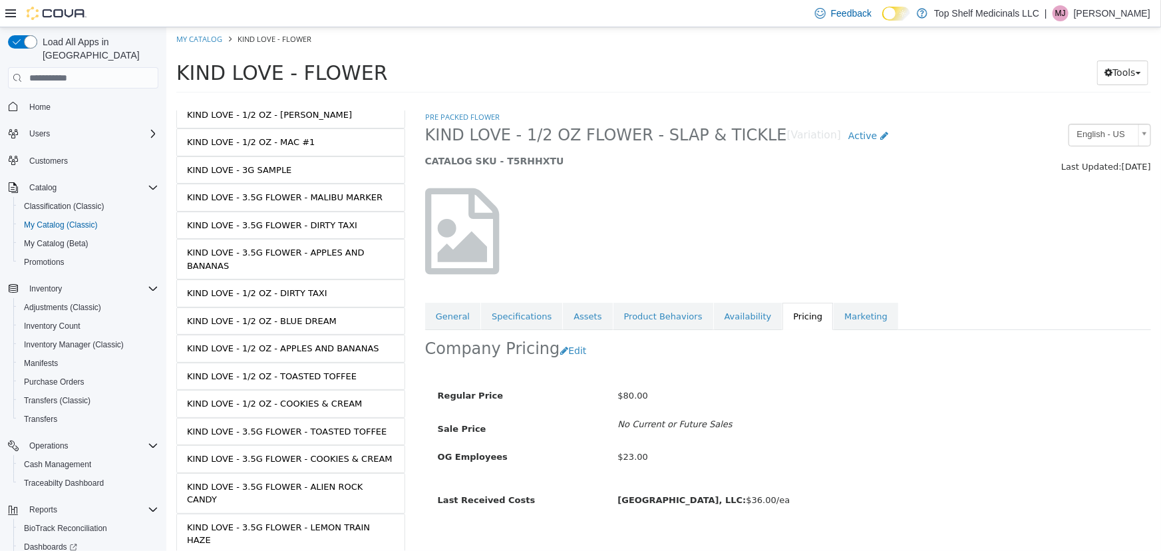
click at [573, 356] on button "Edit" at bounding box center [576, 351] width 34 height 25
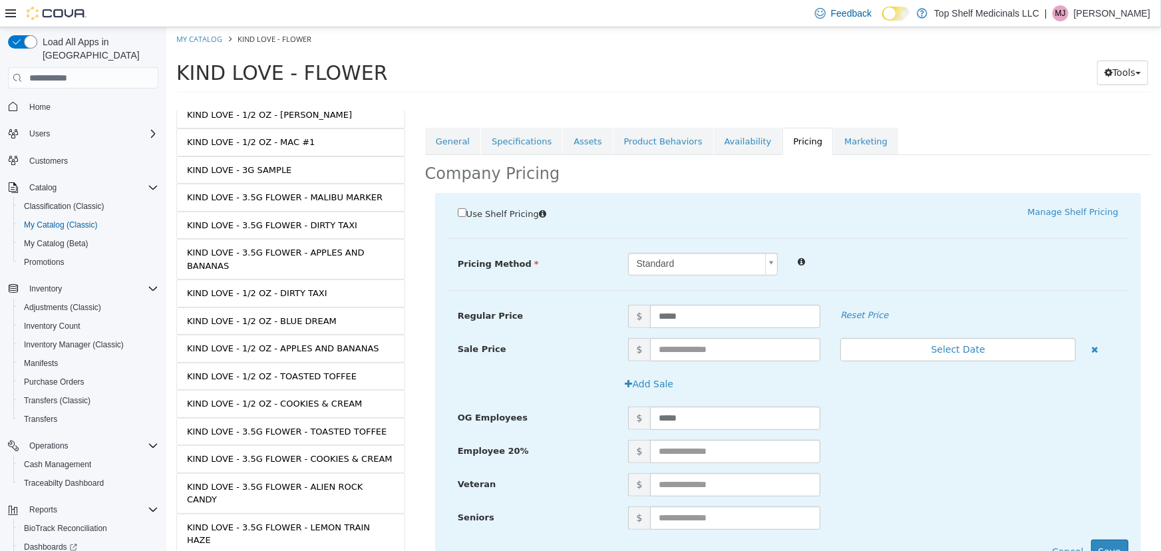
scroll to position [181, 0]
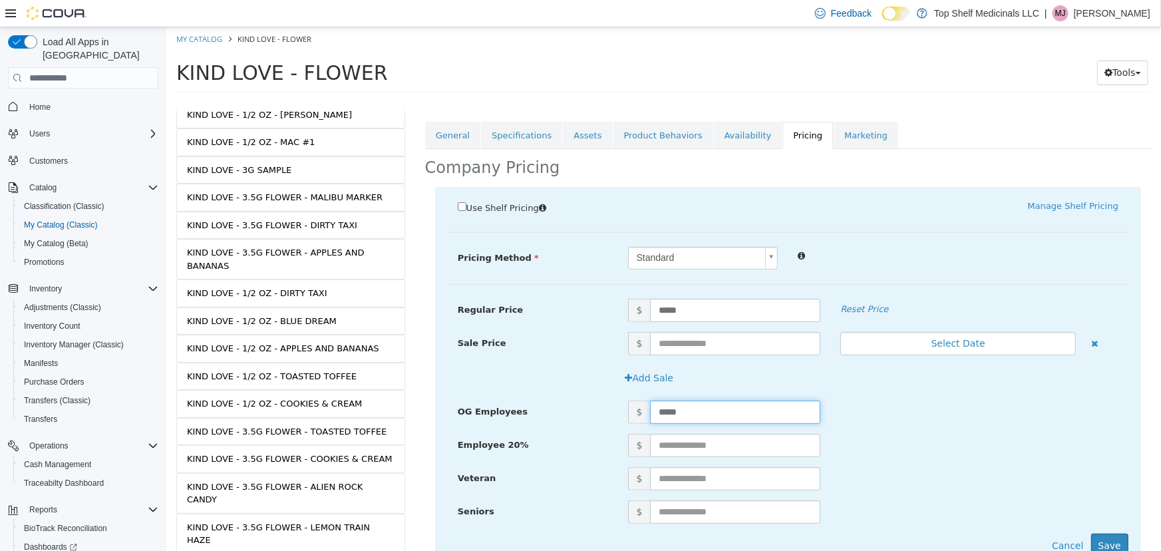
drag, startPoint x: 679, startPoint y: 409, endPoint x: 576, endPoint y: 416, distance: 103.3
click at [578, 416] on div "OG Employees $ *****" at bounding box center [787, 411] width 681 height 23
click at [678, 411] on input "text" at bounding box center [734, 411] width 170 height 23
type input "*****"
click at [912, 458] on div "Employee 20% $" at bounding box center [787, 450] width 681 height 33
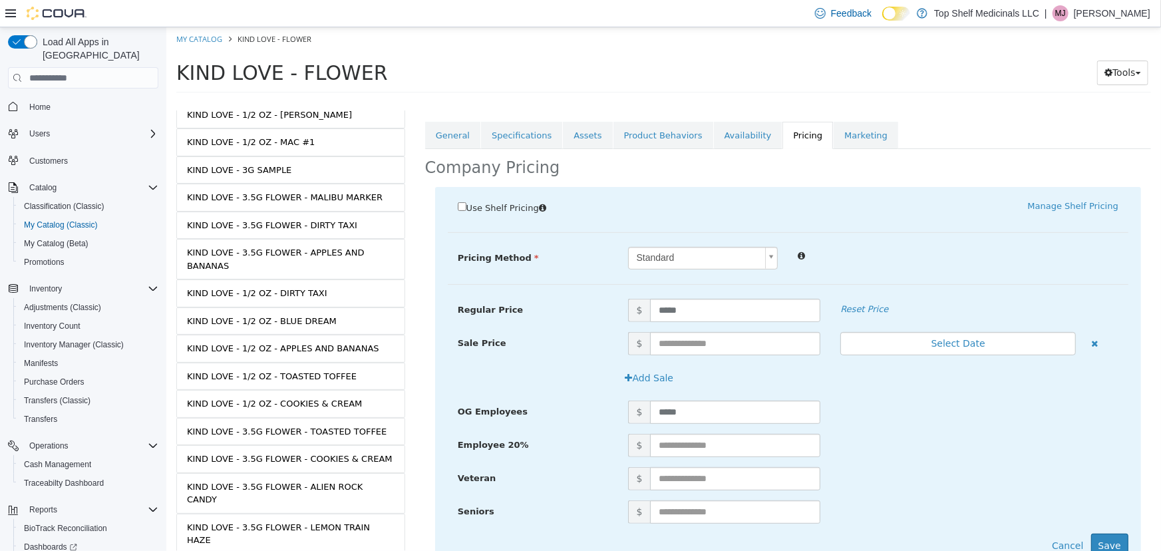
scroll to position [236, 0]
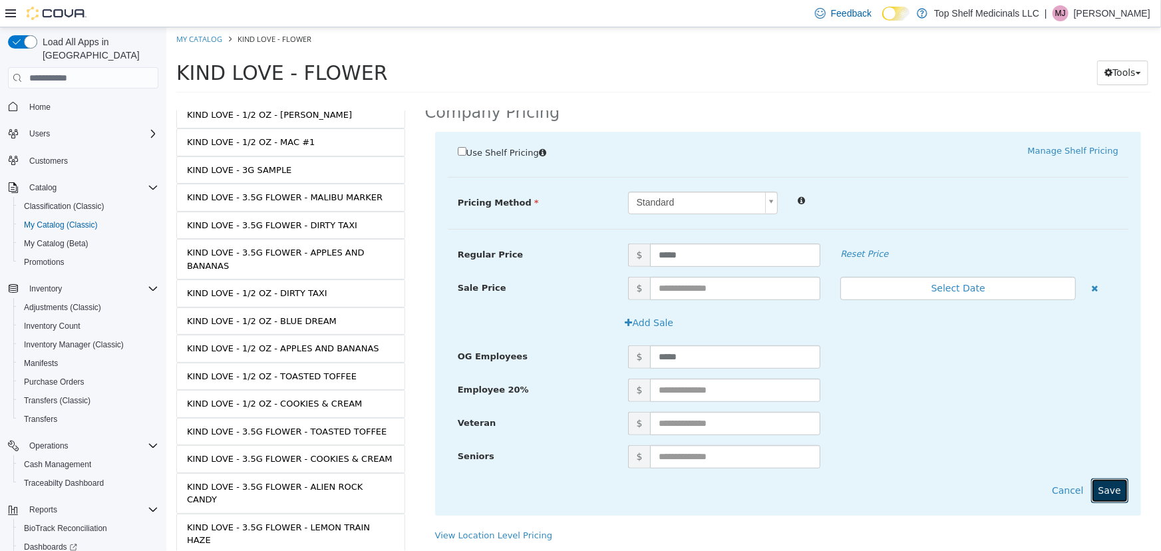
click at [1094, 478] on button "Save" at bounding box center [1108, 490] width 37 height 25
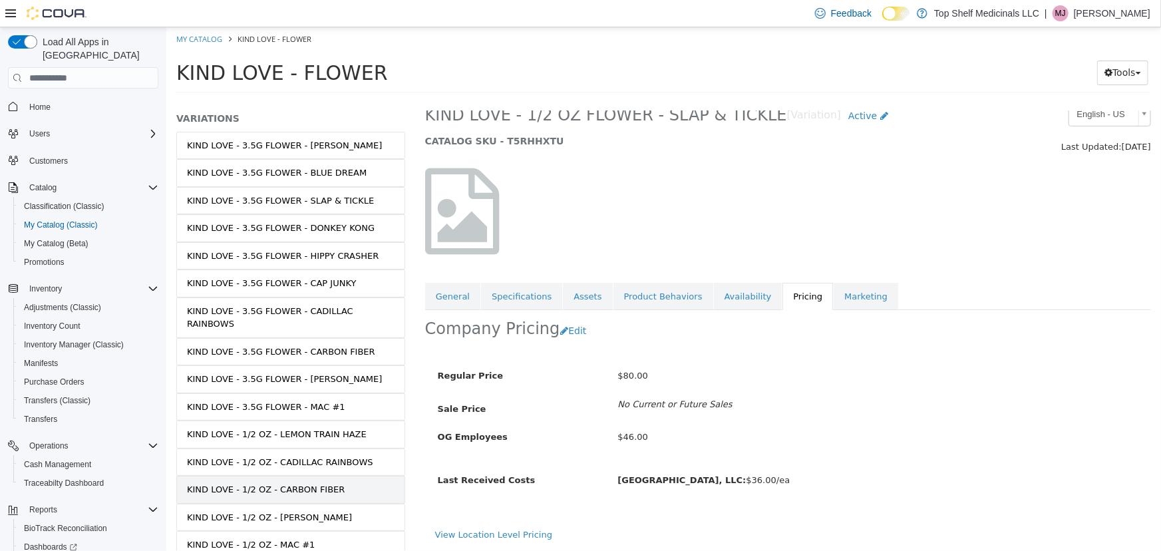
scroll to position [66, 0]
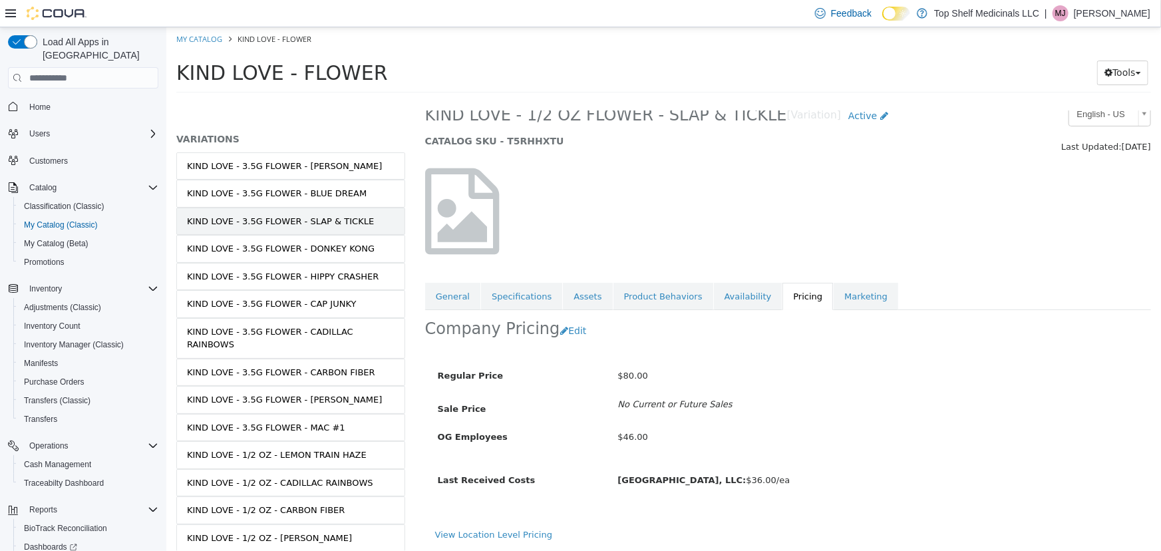
click at [311, 221] on div "KIND LOVE - 3.5G FLOWER - SLAP & TICKLE" at bounding box center [279, 221] width 187 height 13
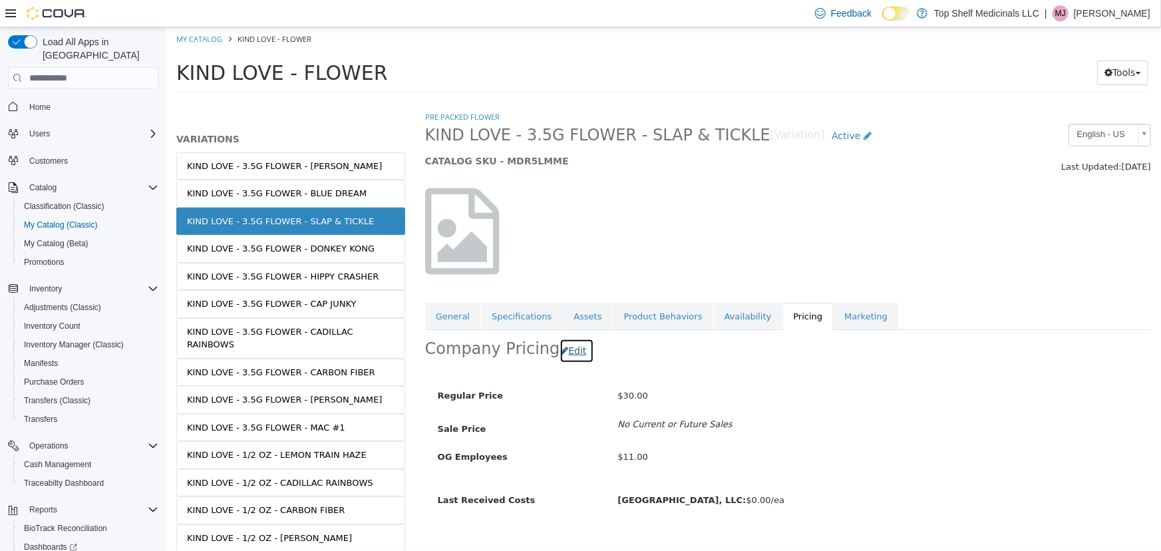
drag, startPoint x: 555, startPoint y: 355, endPoint x: 565, endPoint y: 363, distance: 12.8
click at [559, 353] on icon "button" at bounding box center [563, 350] width 8 height 9
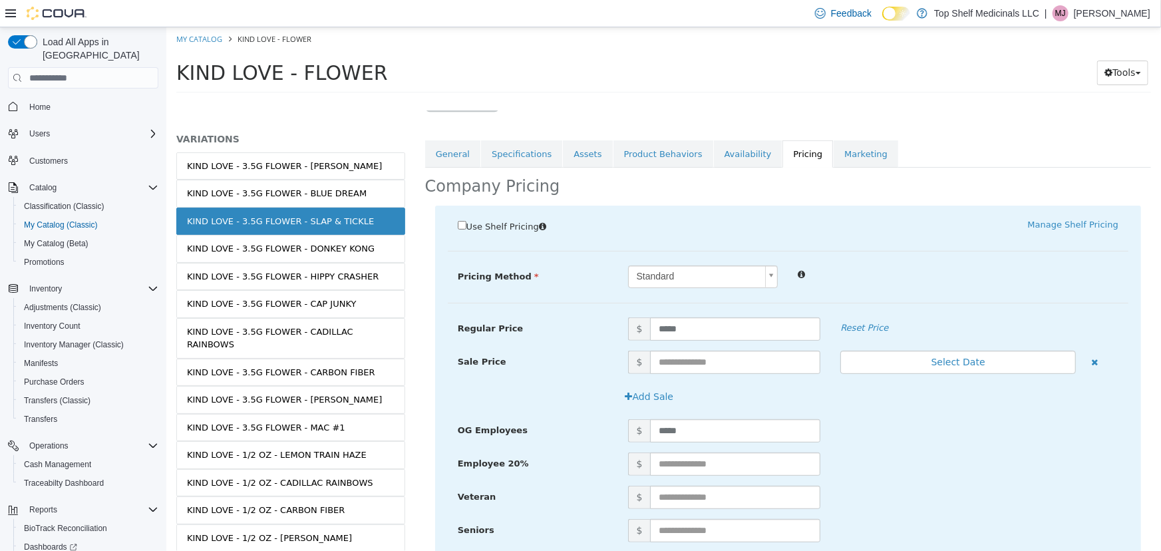
scroll to position [181, 0]
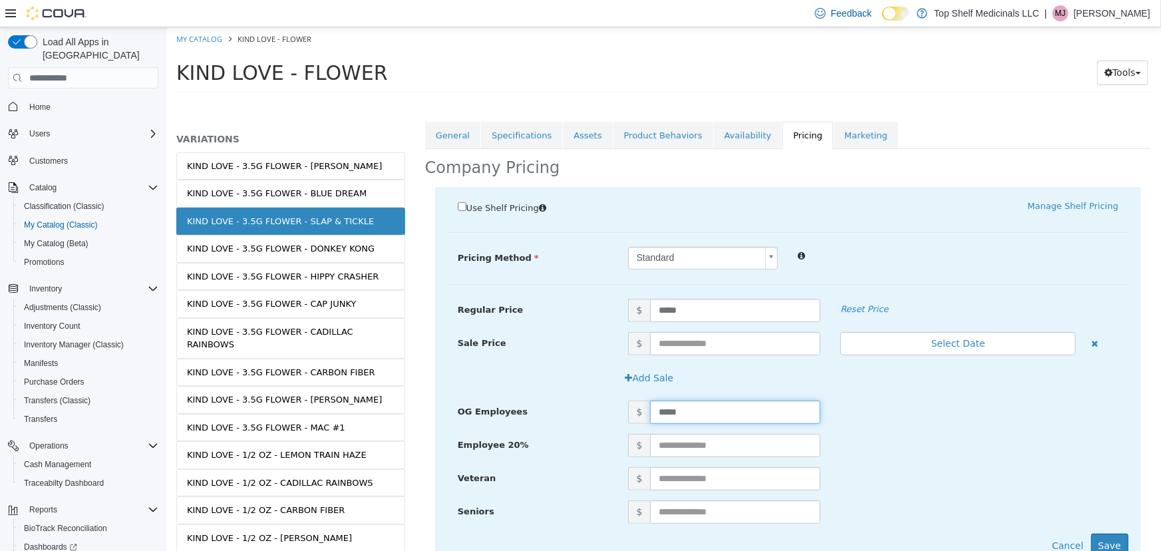
click at [687, 418] on input "*****" at bounding box center [734, 411] width 170 height 23
drag, startPoint x: 565, startPoint y: 416, endPoint x: 555, endPoint y: 421, distance: 11.0
click at [570, 416] on div "OG Employees $ *****" at bounding box center [787, 411] width 681 height 23
drag, startPoint x: 677, startPoint y: 410, endPoint x: 504, endPoint y: 422, distance: 173.4
click at [621, 422] on div "OG Employees $ *****" at bounding box center [787, 416] width 681 height 33
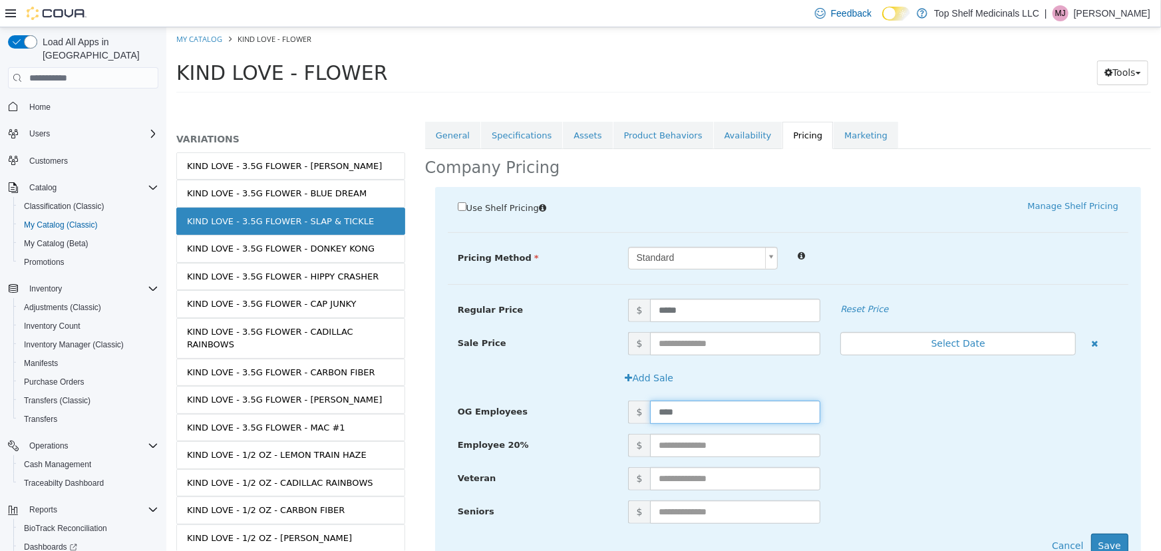
type input "*****"
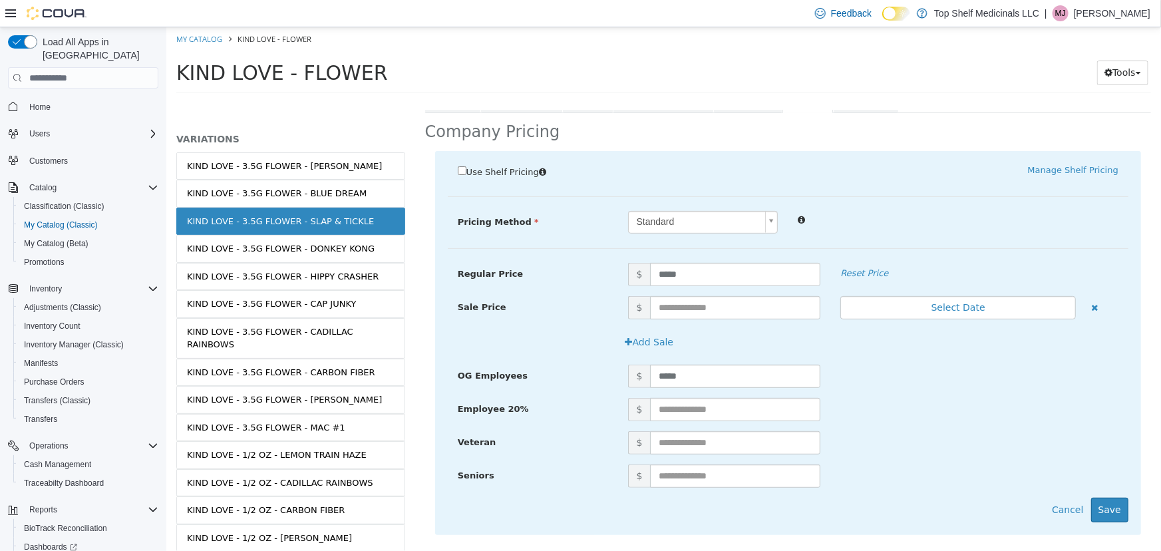
scroll to position [236, 0]
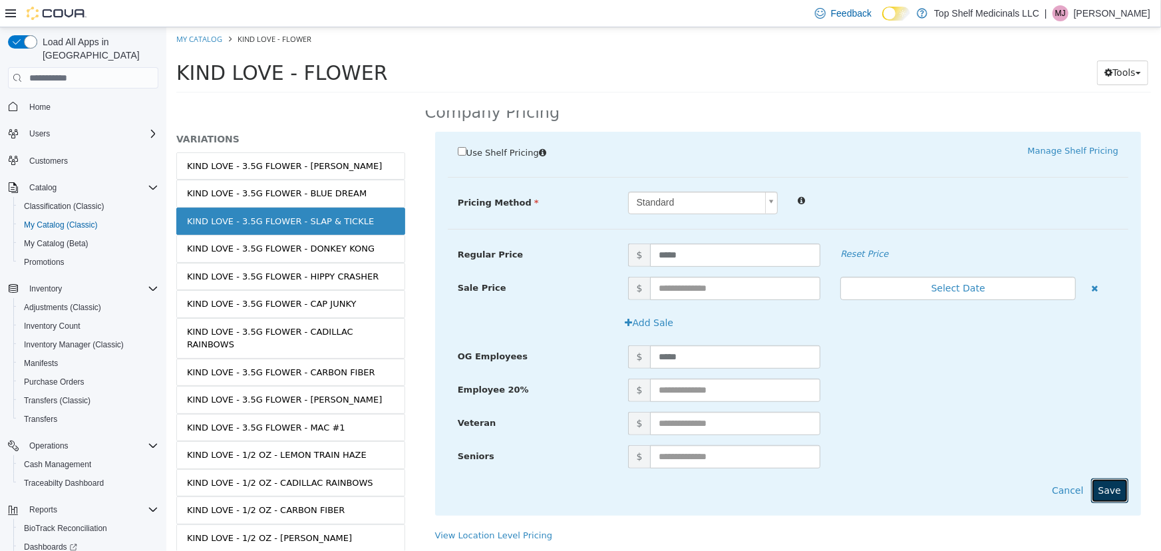
click at [1096, 484] on button "Save" at bounding box center [1108, 490] width 37 height 25
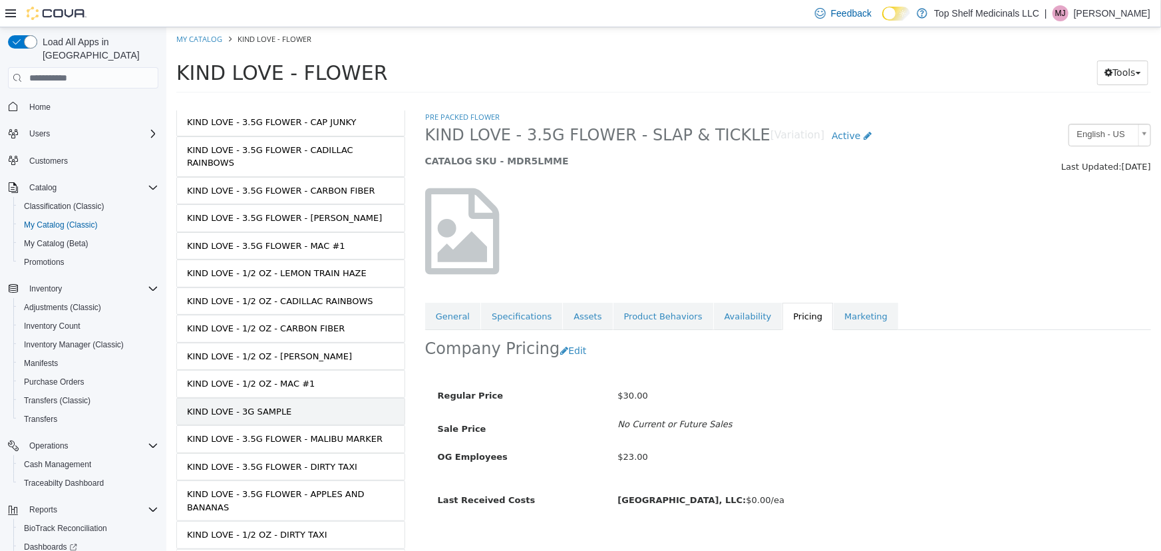
scroll to position [247, 0]
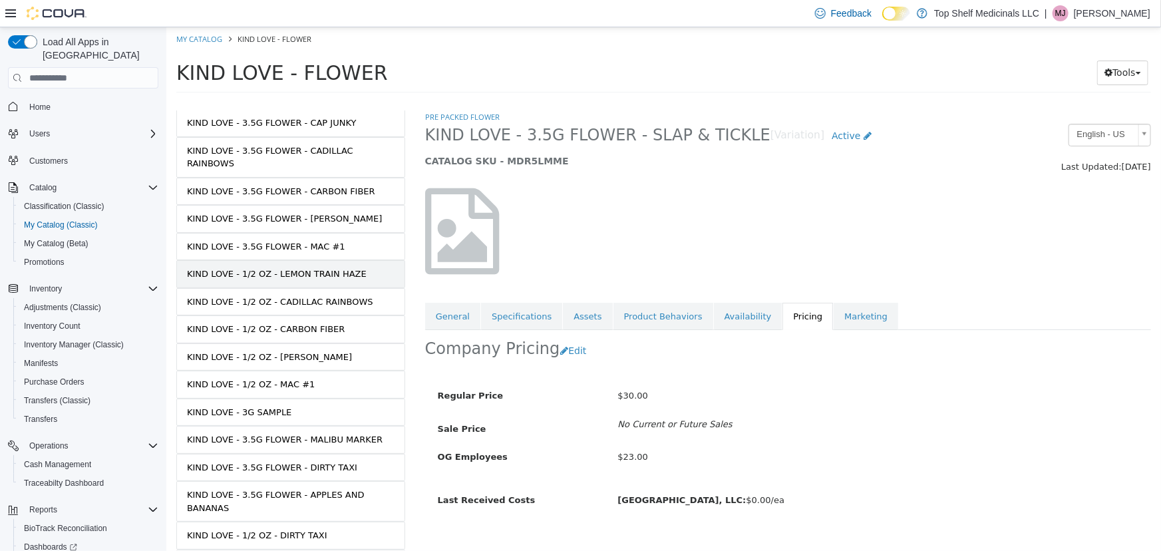
click at [331, 267] on div "KIND LOVE - 1/2 OZ - LEMON TRAIN HAZE" at bounding box center [276, 273] width 180 height 13
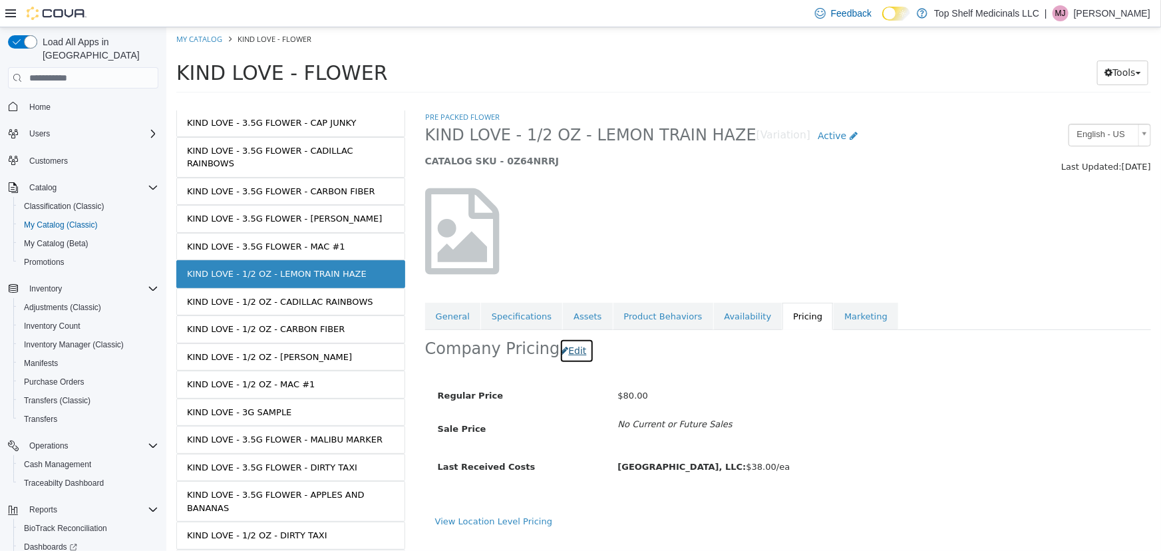
click at [569, 353] on button "Edit" at bounding box center [576, 351] width 34 height 25
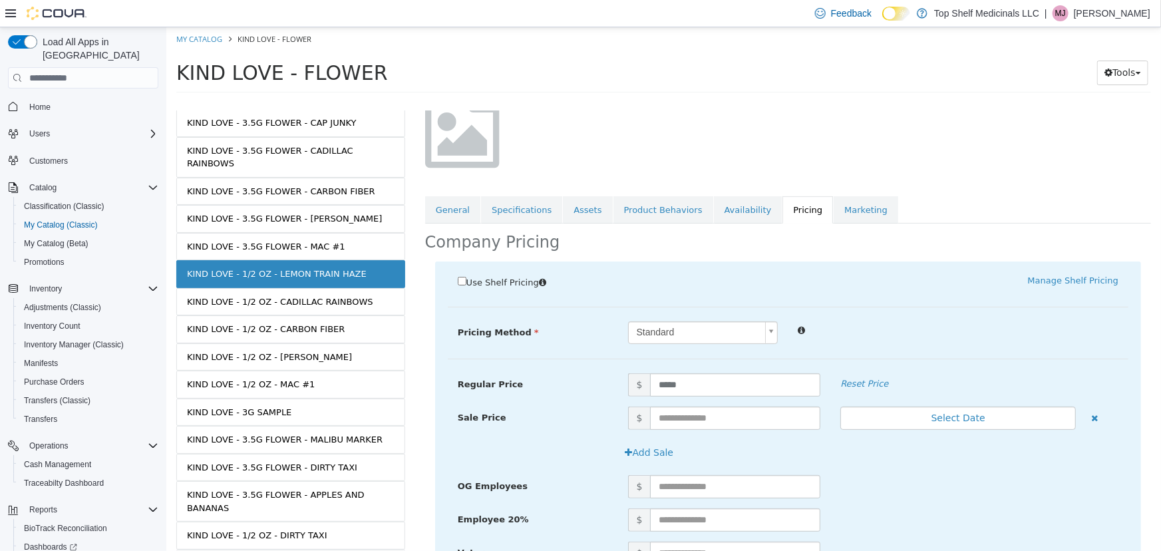
scroll to position [181, 0]
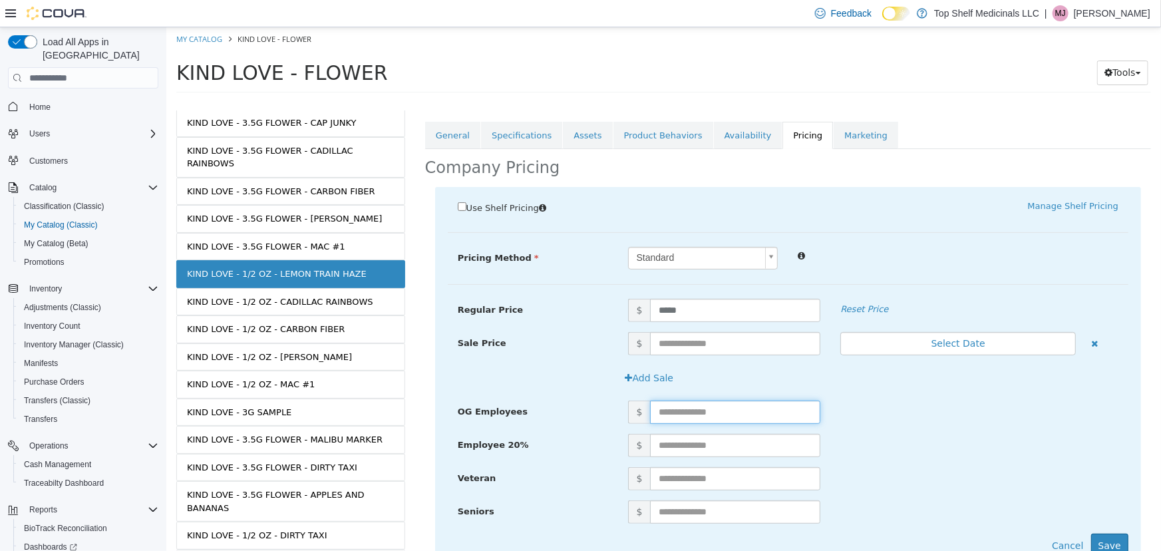
click at [695, 412] on input "text" at bounding box center [734, 411] width 170 height 23
click at [692, 410] on input "text" at bounding box center [734, 411] width 170 height 23
type input "*****"
drag, startPoint x: 987, startPoint y: 462, endPoint x: 995, endPoint y: 460, distance: 7.4
click at [986, 460] on div "Employee 20% $" at bounding box center [787, 450] width 681 height 33
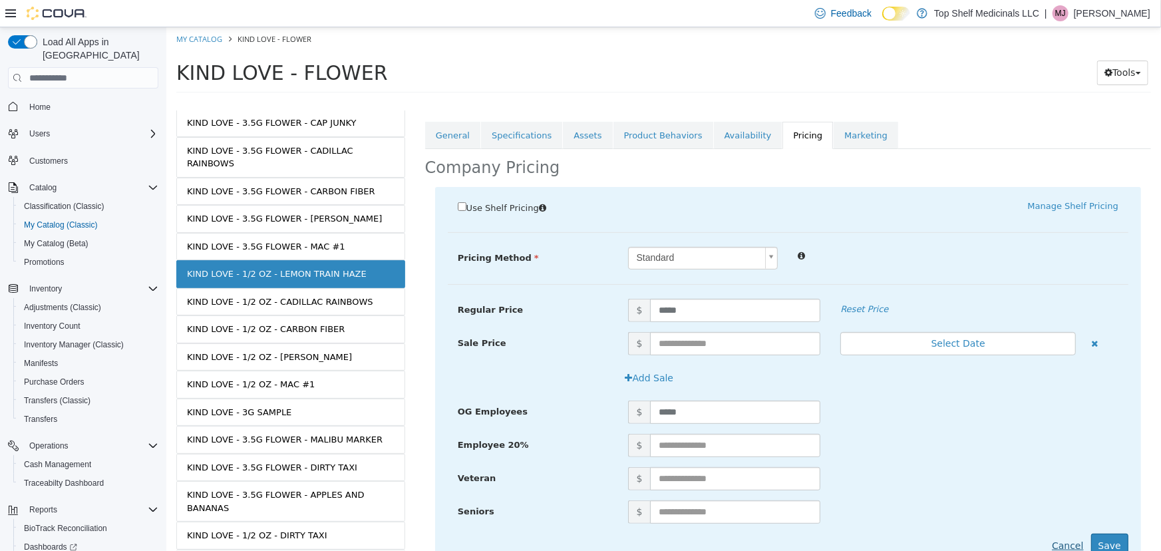
scroll to position [236, 0]
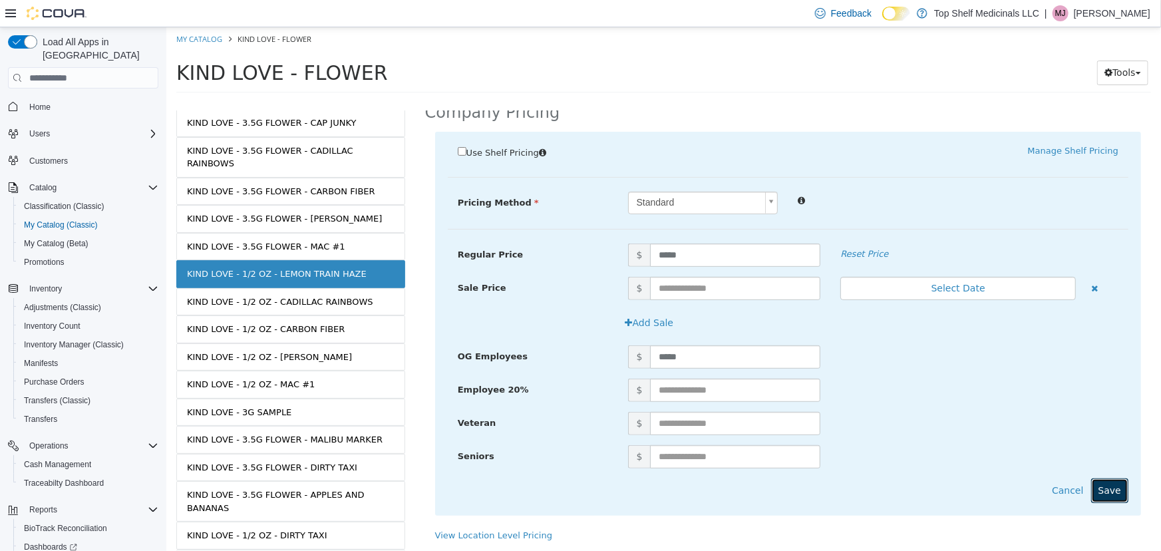
click at [1090, 490] on button "Save" at bounding box center [1108, 490] width 37 height 25
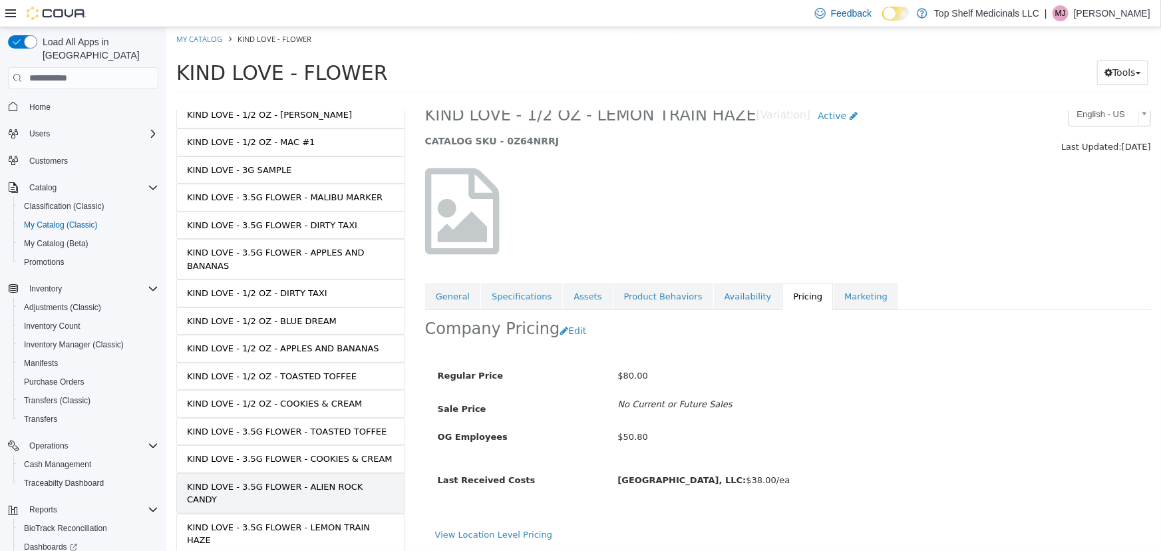
scroll to position [549, 0]
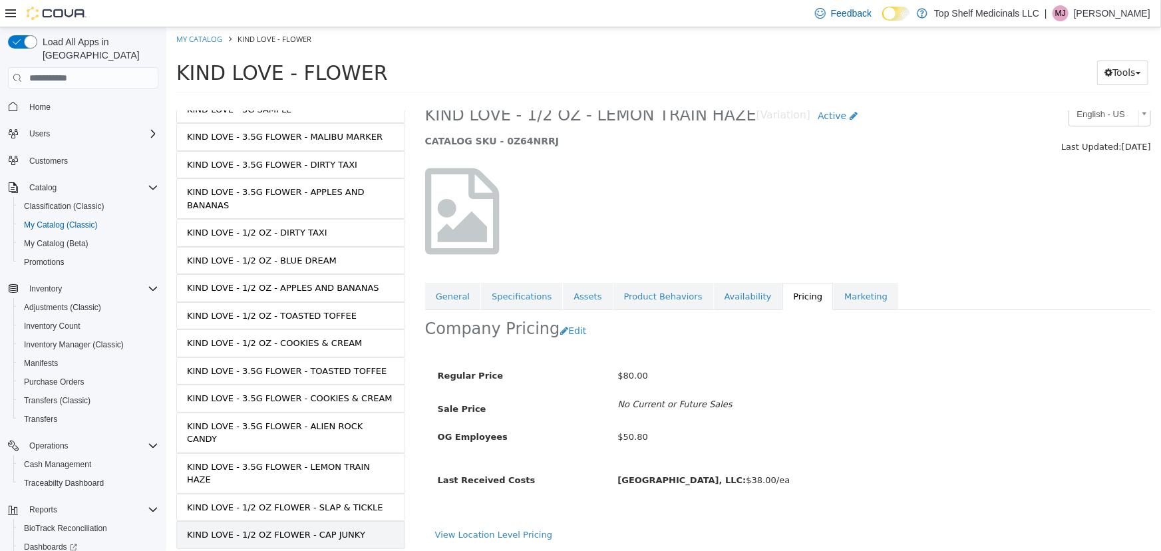
click at [271, 528] on div "KIND LOVE - 1/2 OZ FLOWER - CAP JUNKY" at bounding box center [275, 534] width 178 height 13
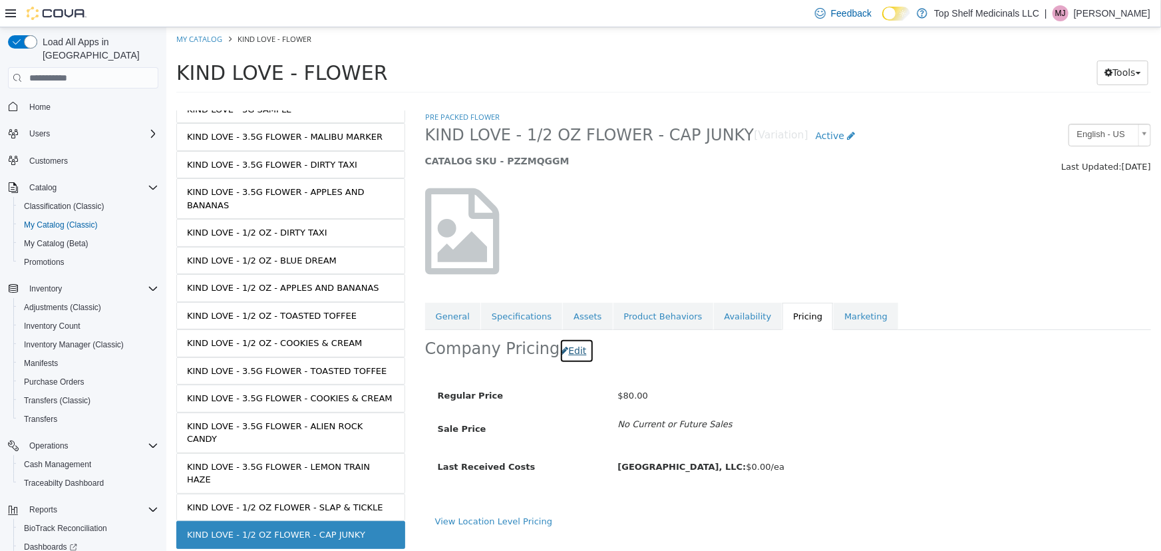
click at [571, 355] on button "Edit" at bounding box center [576, 351] width 34 height 25
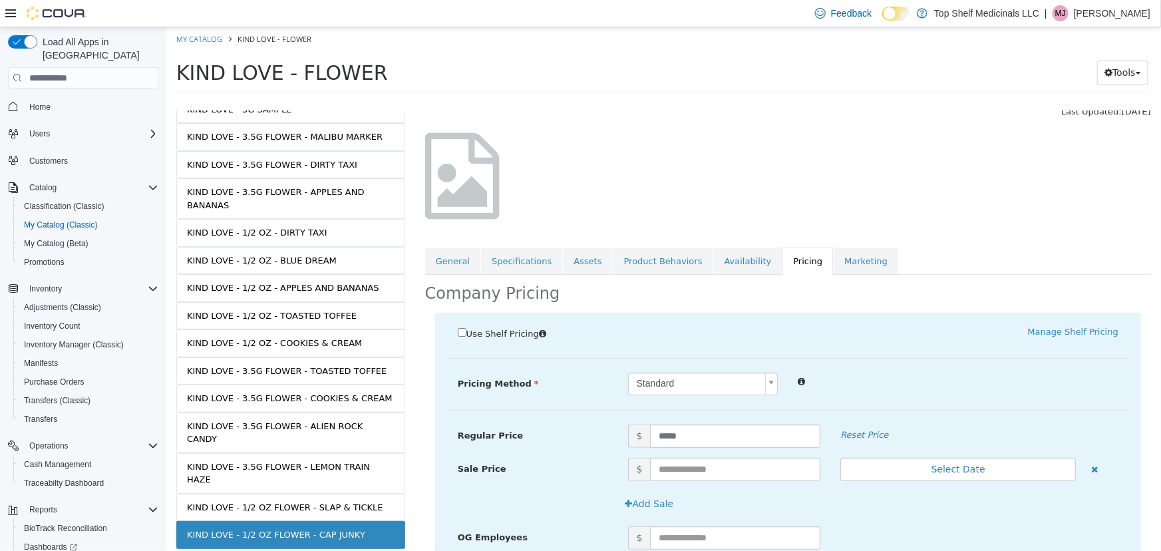
scroll to position [120, 0]
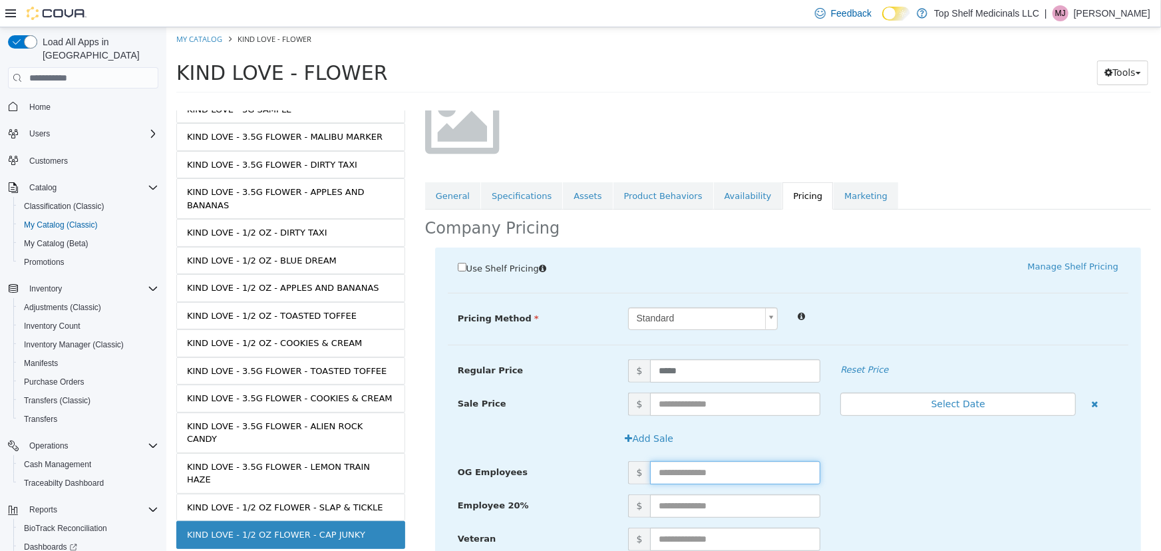
click at [718, 462] on input "text" at bounding box center [734, 472] width 170 height 23
click at [772, 466] on input "text" at bounding box center [734, 472] width 170 height 23
type input "*****"
drag, startPoint x: 991, startPoint y: 506, endPoint x: 984, endPoint y: 509, distance: 8.0
click at [989, 508] on div "$" at bounding box center [872, 505] width 510 height 23
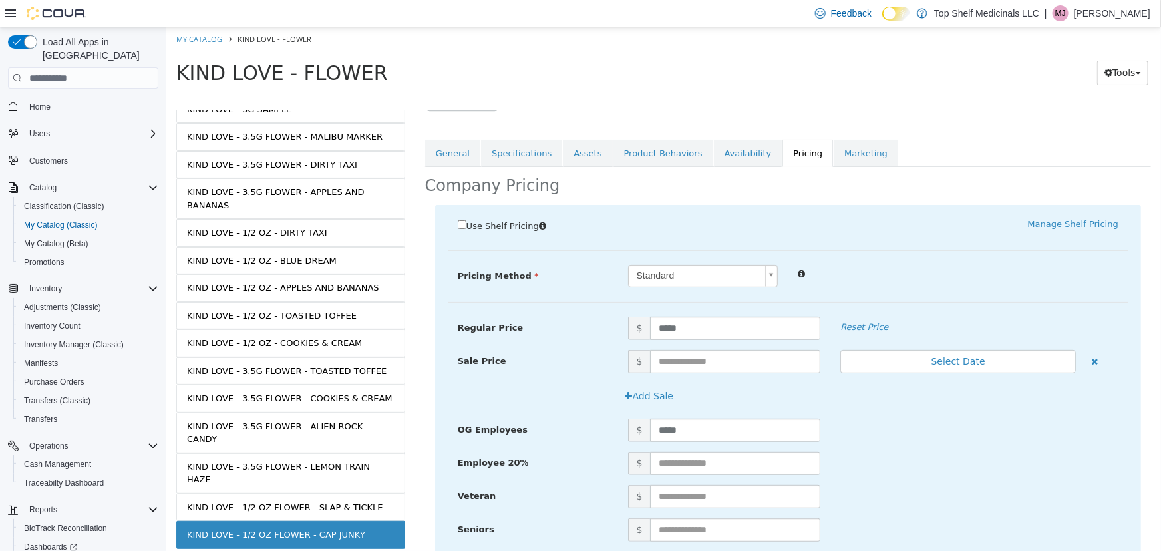
scroll to position [236, 0]
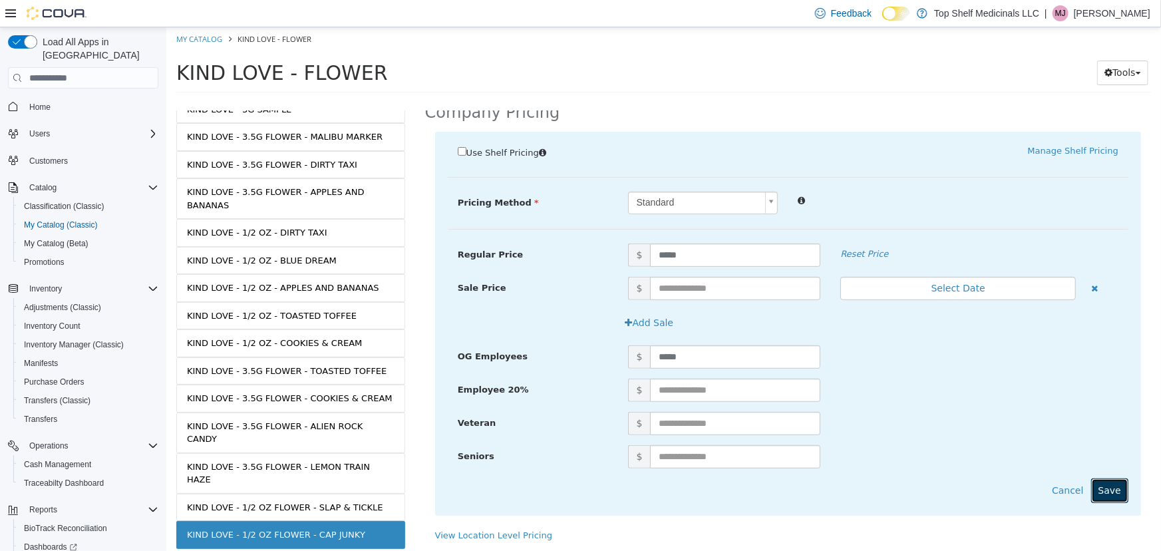
click at [1097, 486] on button "Save" at bounding box center [1108, 490] width 37 height 25
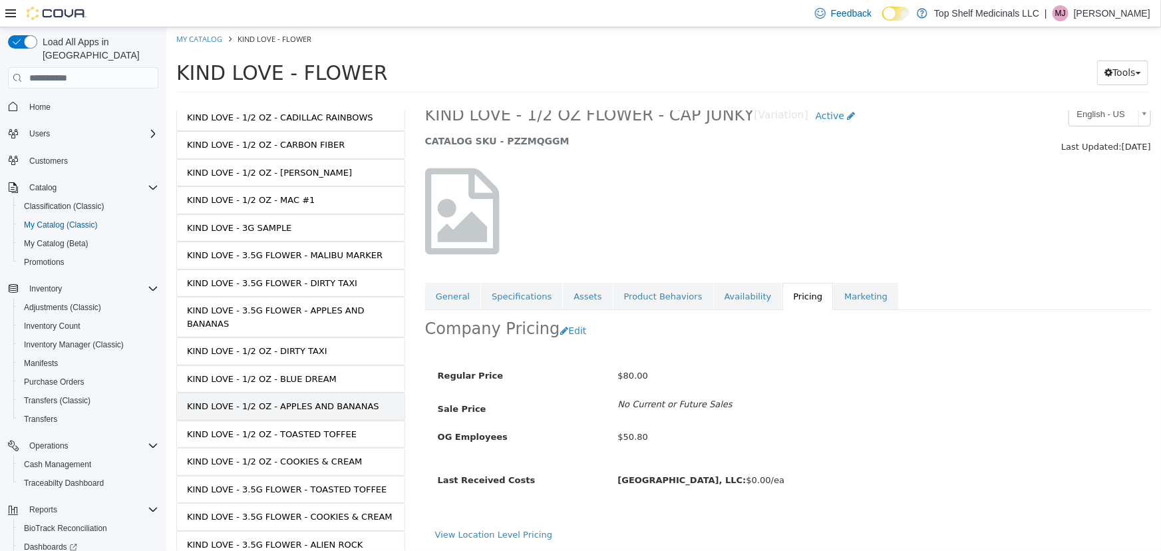
scroll to position [368, 0]
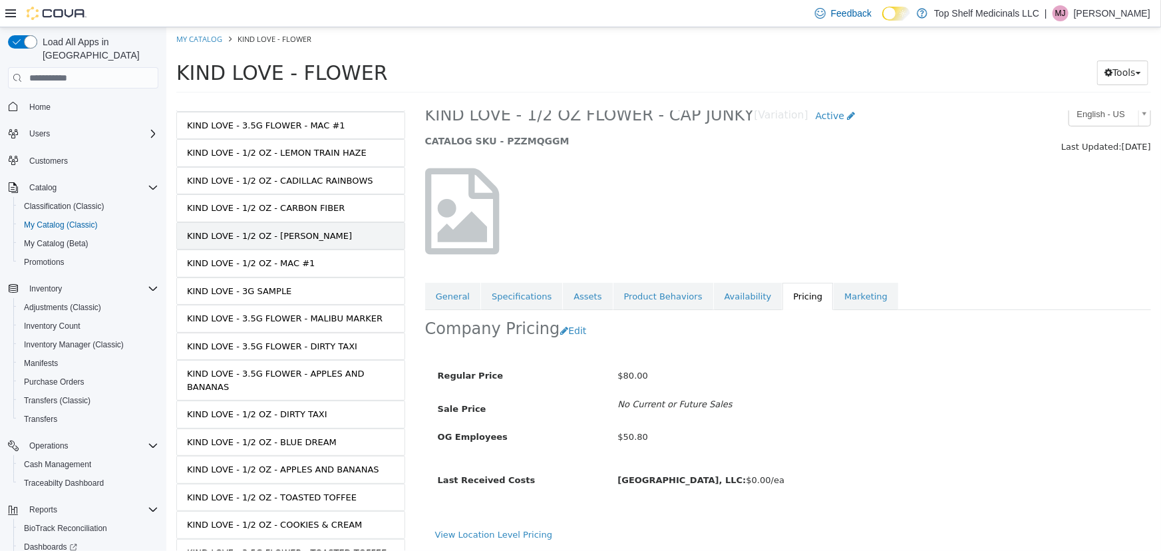
click at [289, 230] on div "KIND LOVE - 1/2 OZ - RUNTZ" at bounding box center [268, 236] width 165 height 13
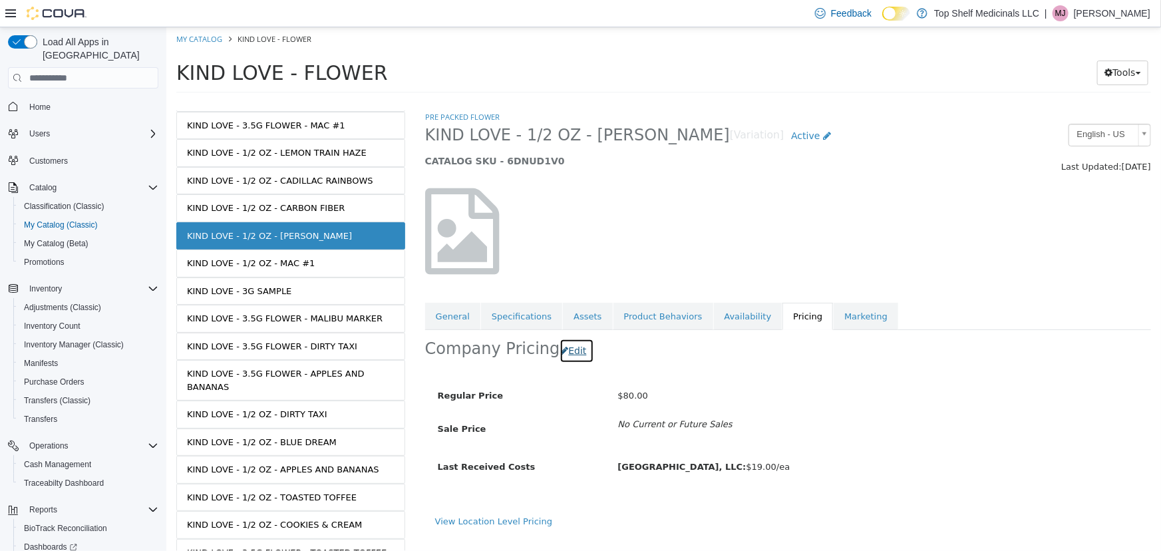
click at [569, 355] on button "Edit" at bounding box center [576, 351] width 34 height 25
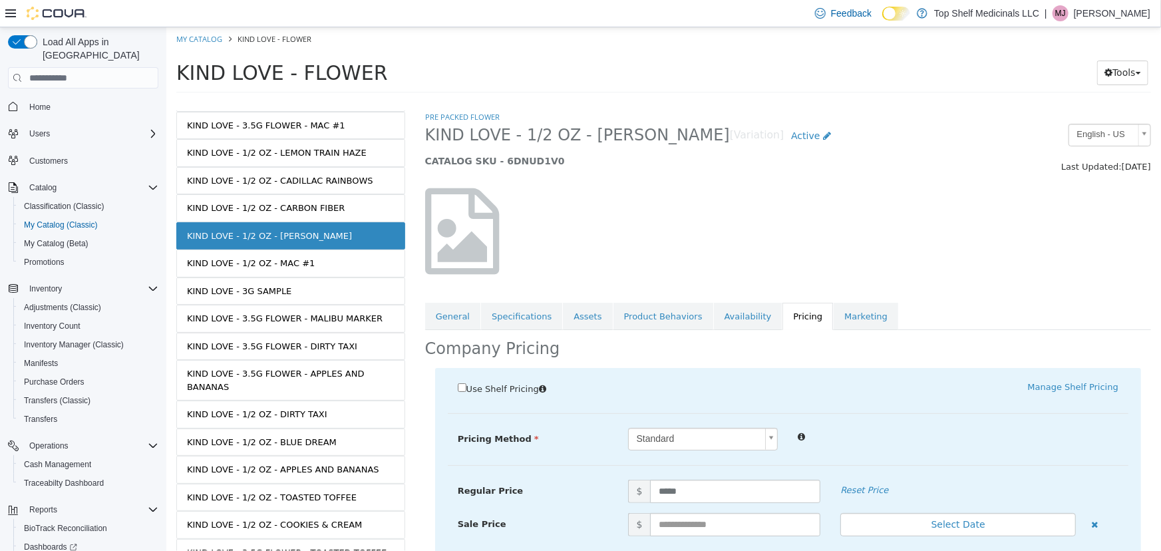
click at [664, 377] on div "Use Shelf Pricing    Manage Shelf Pricing Shelf Price Select a Shelf Price Shel…" at bounding box center [787, 559] width 706 height 383
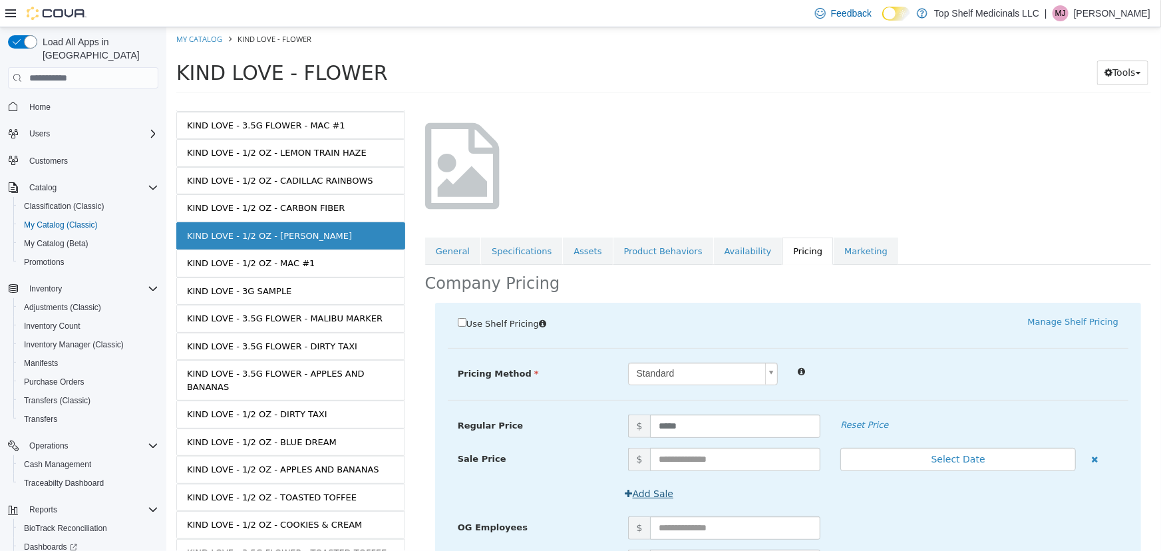
scroll to position [120, 0]
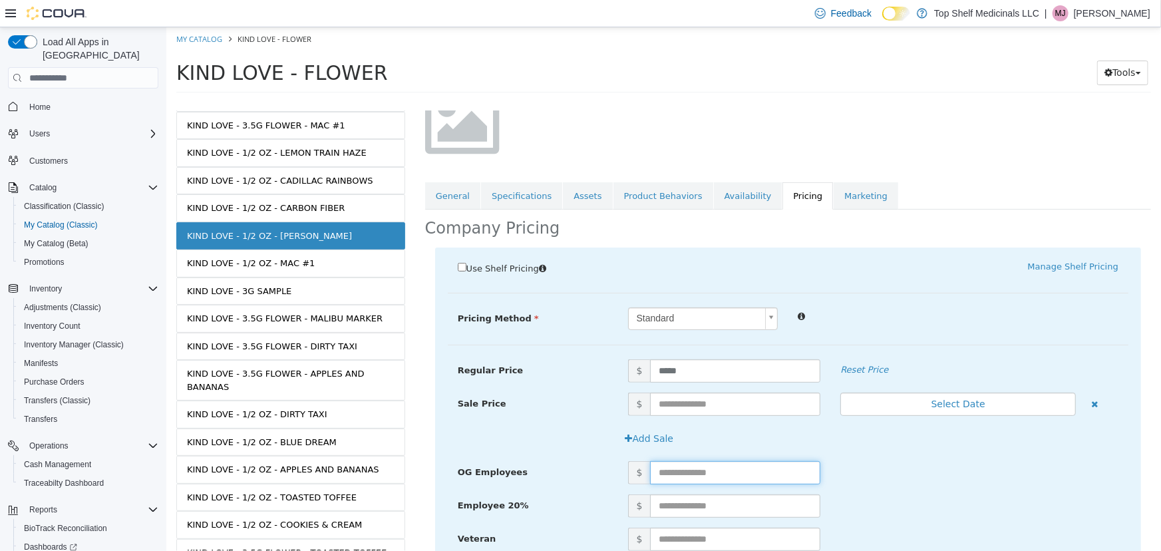
drag, startPoint x: 669, startPoint y: 474, endPoint x: 657, endPoint y: 464, distance: 15.6
click at [658, 464] on input "text" at bounding box center [734, 472] width 170 height 23
type input "*****"
drag, startPoint x: 1050, startPoint y: 498, endPoint x: 1001, endPoint y: 424, distance: 88.4
click at [1048, 495] on div "$" at bounding box center [872, 505] width 510 height 23
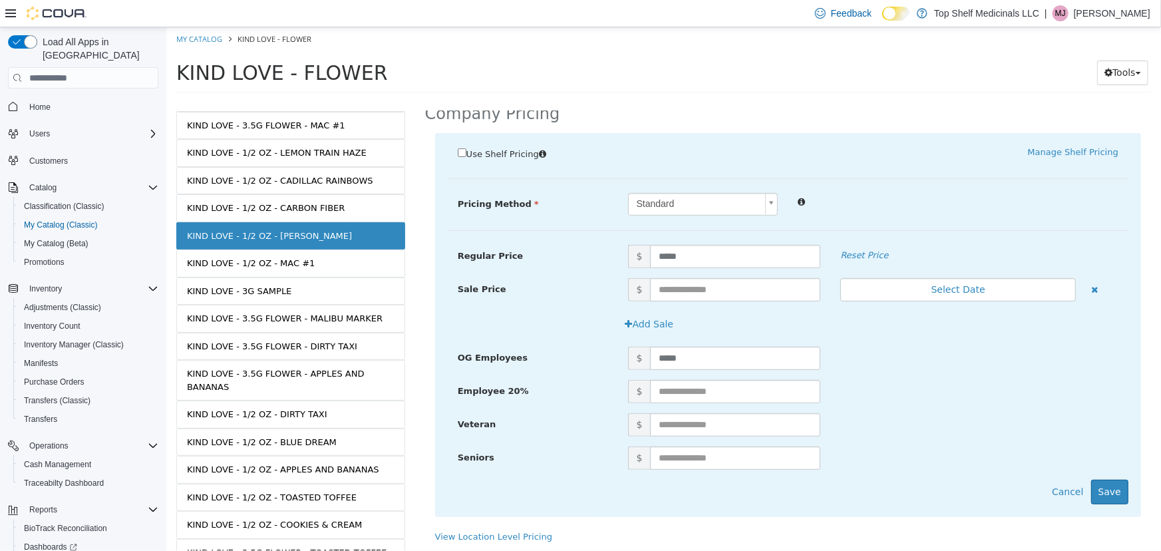
scroll to position [236, 0]
click at [1096, 484] on button "Save" at bounding box center [1108, 490] width 37 height 25
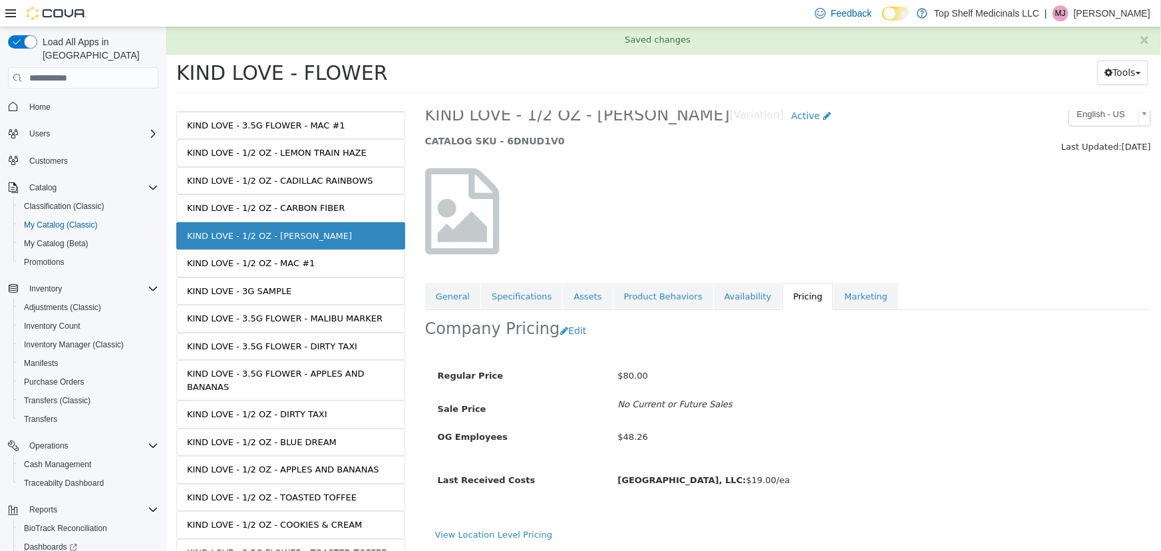
scroll to position [20, 0]
